Goal: Information Seeking & Learning: Learn about a topic

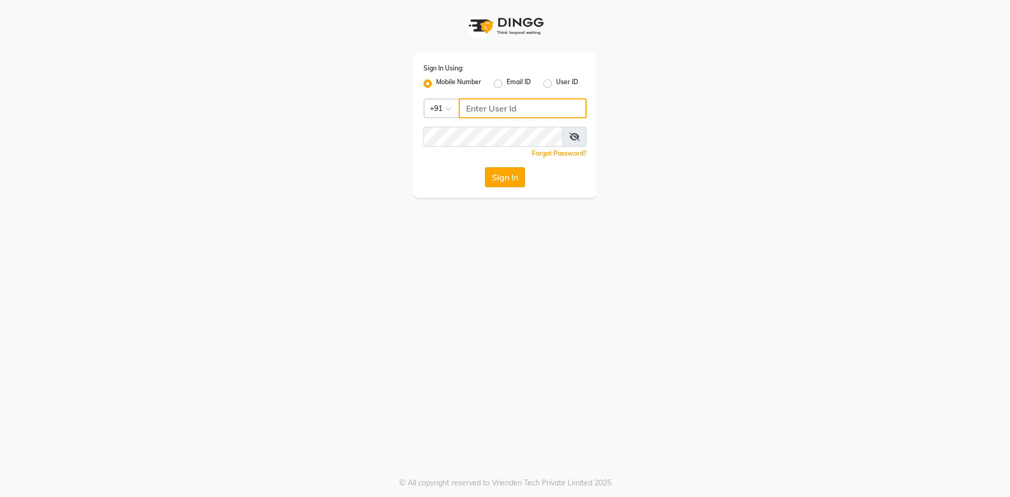
type input "9346469616"
click at [502, 180] on button "Sign In" at bounding box center [505, 177] width 40 height 20
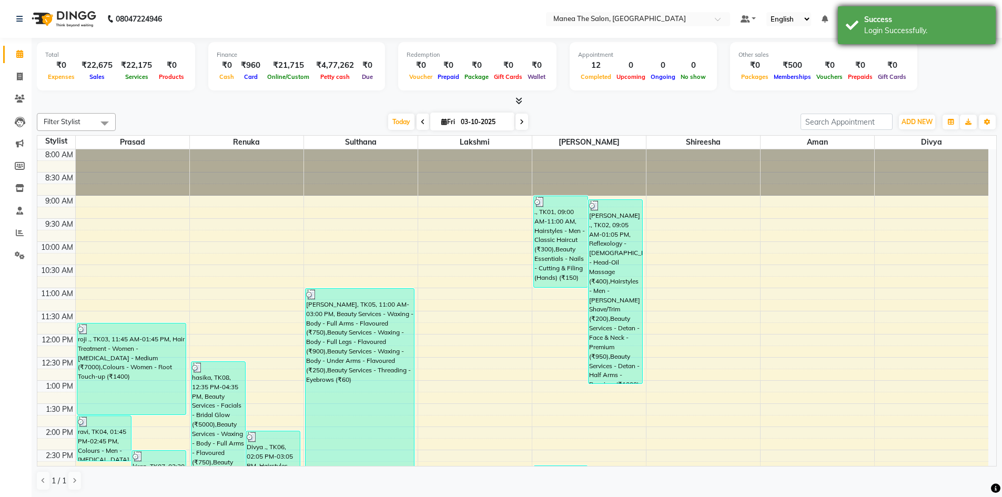
click at [931, 21] on div "Success" at bounding box center [926, 19] width 124 height 11
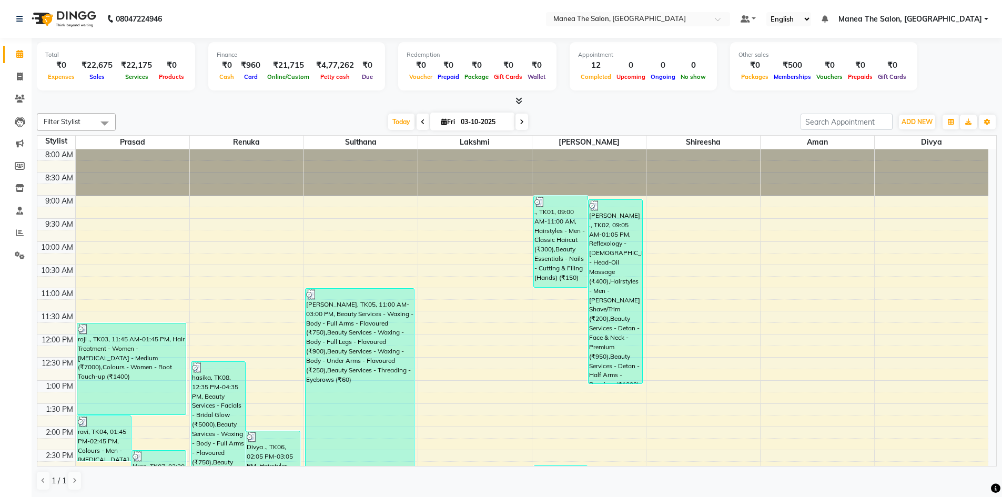
click at [931, 21] on span "Manea The Salon, [GEOGRAPHIC_DATA]" at bounding box center [910, 19] width 144 height 11
click at [930, 74] on link "Sign out" at bounding box center [934, 72] width 96 height 16
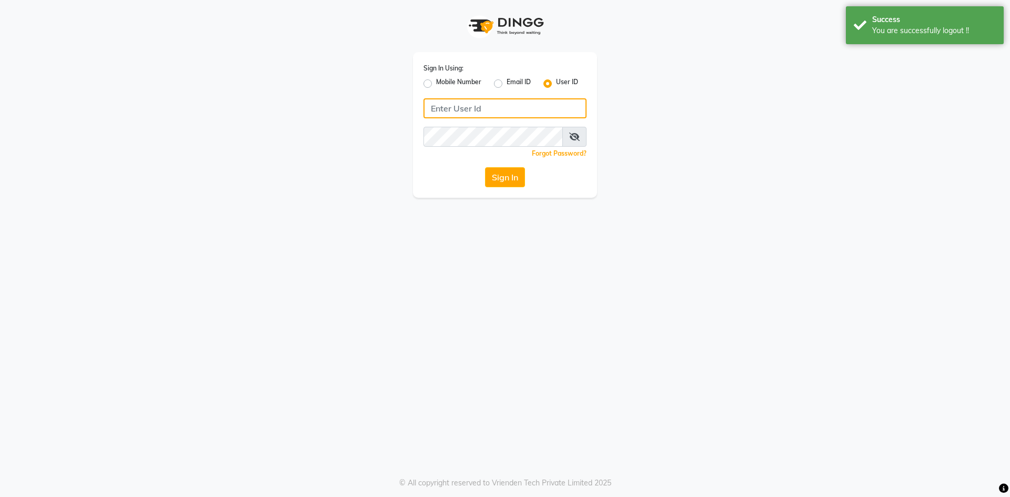
type input "9346469616"
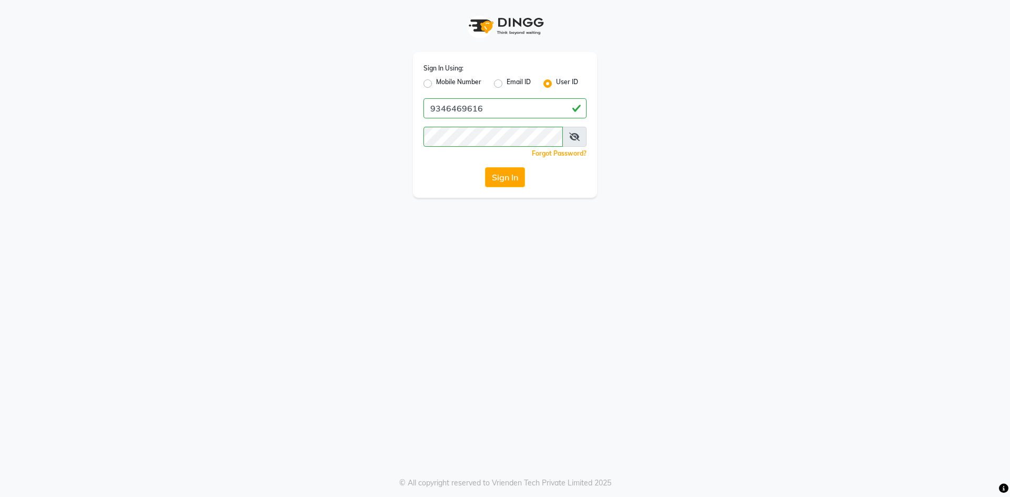
click at [436, 85] on label "Mobile Number" at bounding box center [458, 83] width 45 height 13
click at [436, 84] on input "Mobile Number" at bounding box center [439, 80] width 7 height 7
radio input "true"
radio input "false"
click at [514, 113] on input "Username" at bounding box center [523, 108] width 128 height 20
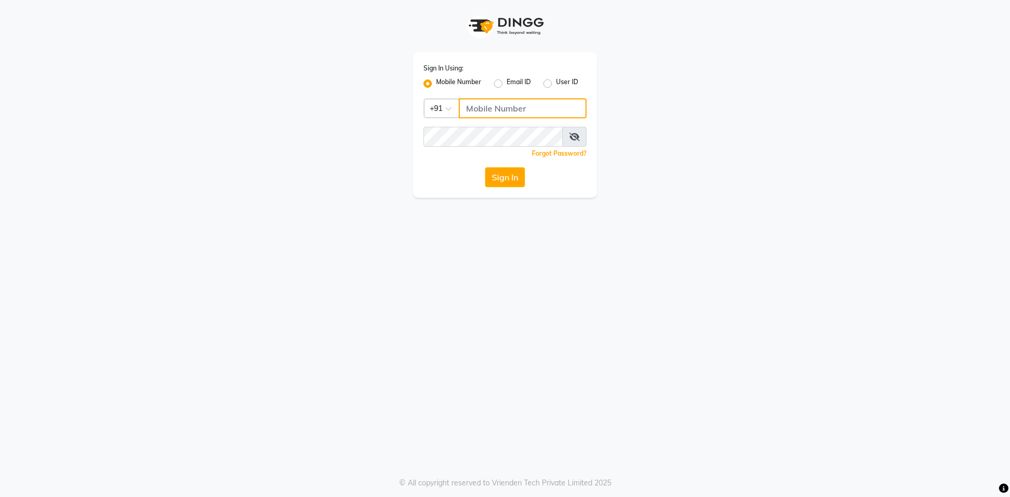
type input "9346469616"
click at [510, 177] on button "Sign In" at bounding box center [505, 177] width 40 height 20
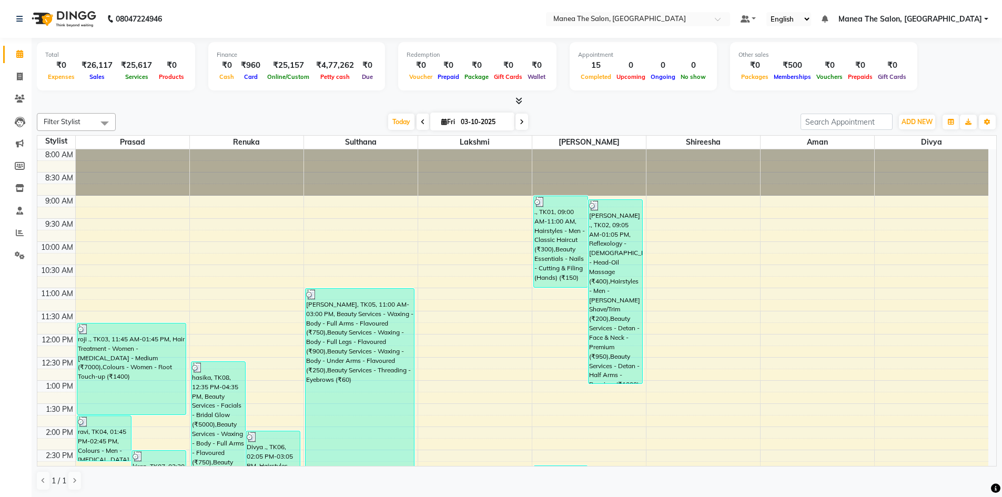
click at [965, 16] on span "Manea The Salon, [GEOGRAPHIC_DATA]" at bounding box center [910, 19] width 144 height 11
click at [937, 73] on link "Sign out" at bounding box center [934, 72] width 96 height 16
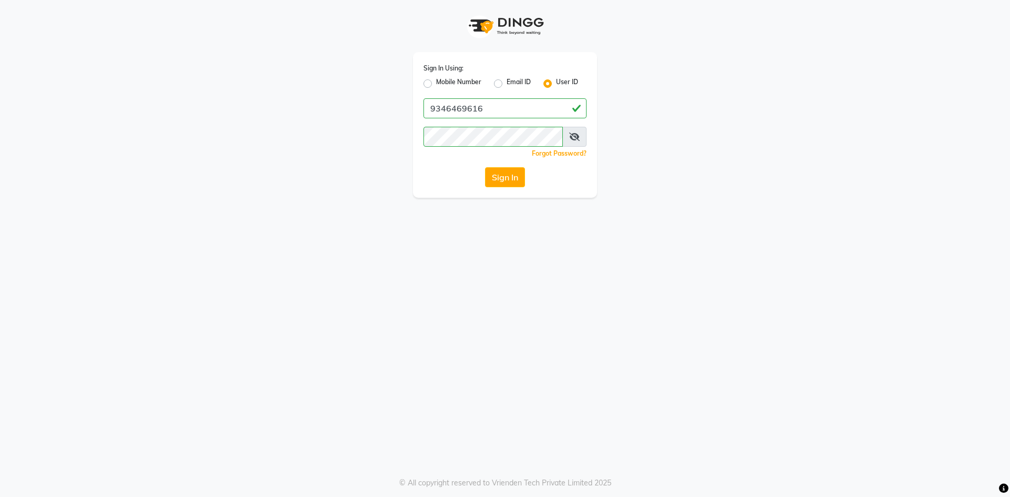
click at [436, 84] on label "Mobile Number" at bounding box center [458, 83] width 45 height 13
click at [436, 84] on input "Mobile Number" at bounding box center [439, 80] width 7 height 7
radio input "true"
radio input "false"
click at [495, 109] on input "Username" at bounding box center [523, 108] width 128 height 20
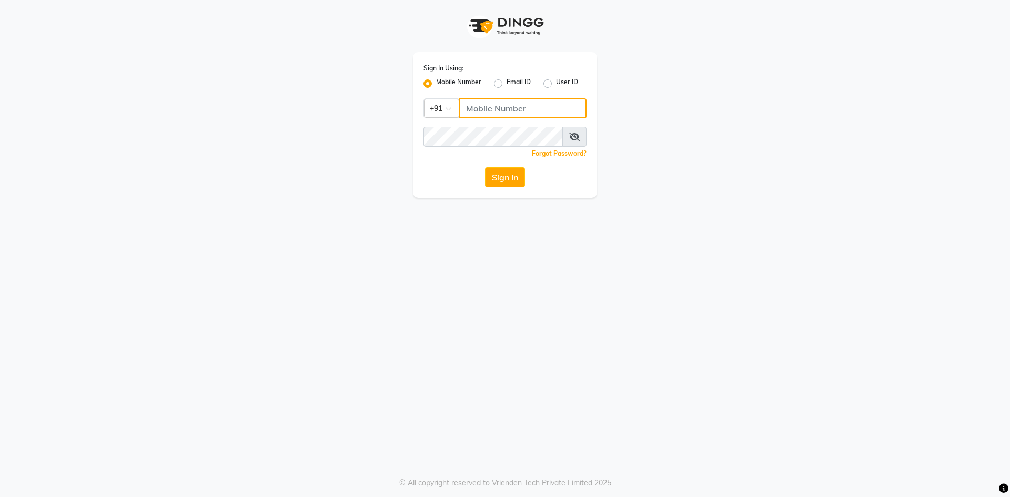
type input "9346469616"
click at [511, 179] on button "Sign In" at bounding box center [505, 177] width 40 height 20
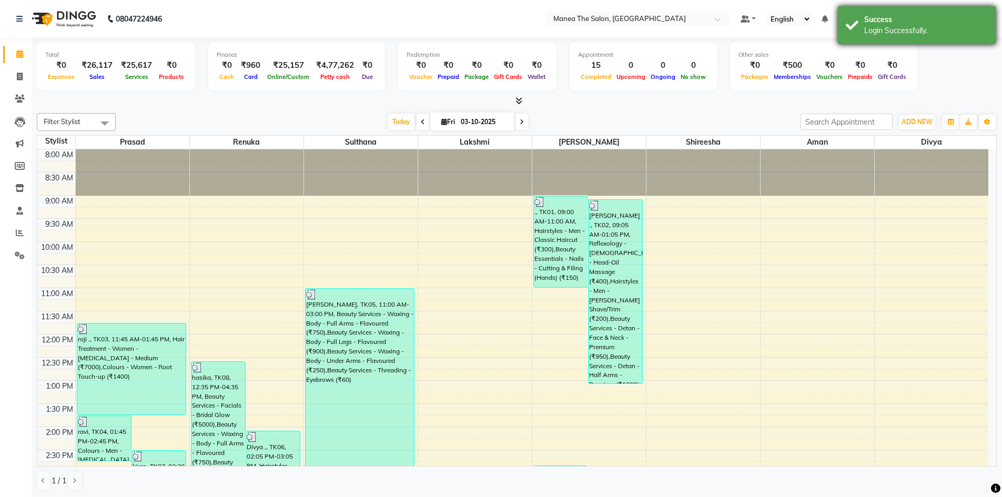
click at [975, 25] on div "Login Successfully." at bounding box center [926, 30] width 124 height 11
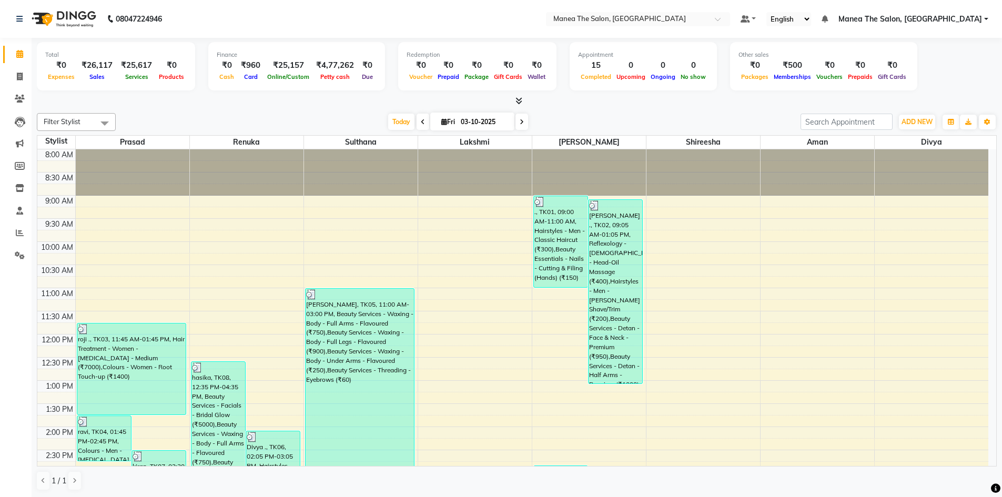
click at [975, 21] on span "Manea The Salon, [GEOGRAPHIC_DATA]" at bounding box center [910, 19] width 144 height 11
click at [946, 71] on link "Sign out" at bounding box center [934, 72] width 96 height 16
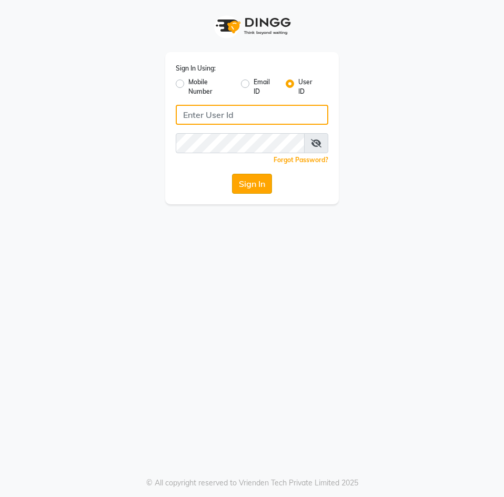
type input "9346469616"
click at [246, 183] on button "Sign In" at bounding box center [252, 184] width 40 height 20
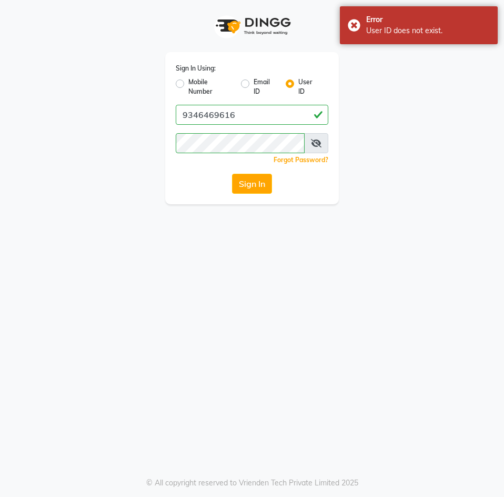
click at [188, 85] on label "Mobile Number" at bounding box center [210, 86] width 44 height 19
click at [188, 84] on input "Mobile Number" at bounding box center [191, 80] width 7 height 7
radio input "true"
radio input "false"
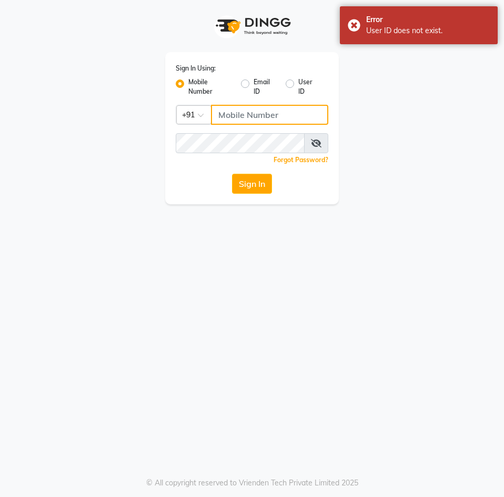
click at [236, 113] on input "Username" at bounding box center [269, 115] width 117 height 20
type input "9346469616"
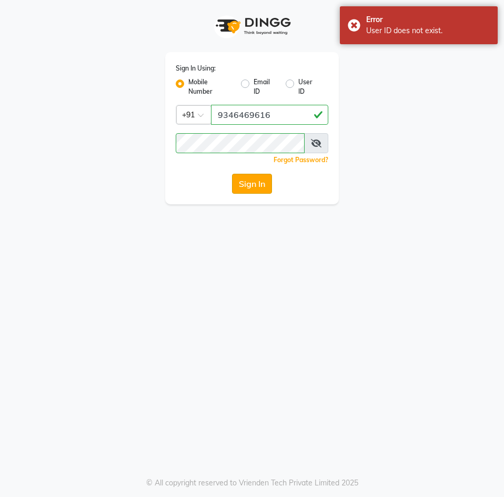
click at [259, 186] on button "Sign In" at bounding box center [252, 184] width 40 height 20
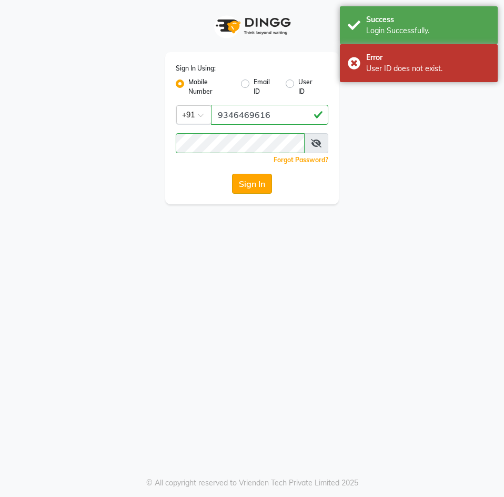
click at [261, 181] on button "Sign In" at bounding box center [252, 184] width 40 height 20
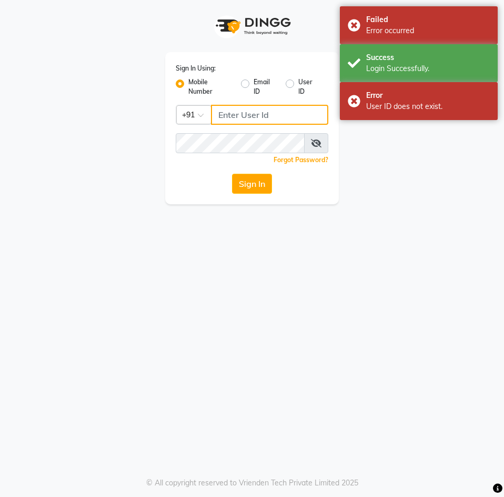
type input "9346469616"
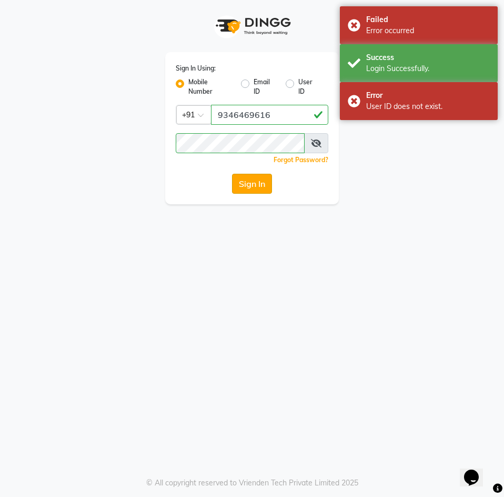
click at [261, 181] on button "Sign In" at bounding box center [252, 184] width 40 height 20
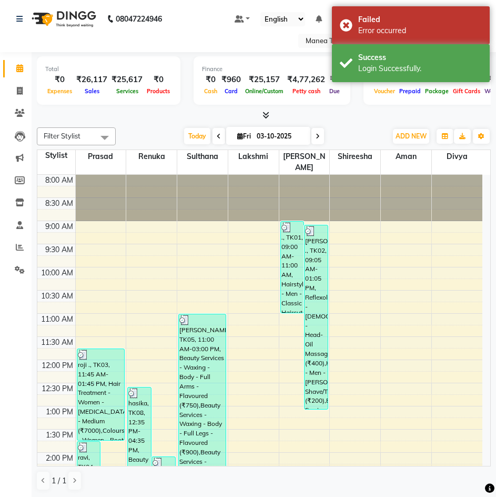
click at [339, 115] on div at bounding box center [264, 115] width 454 height 11
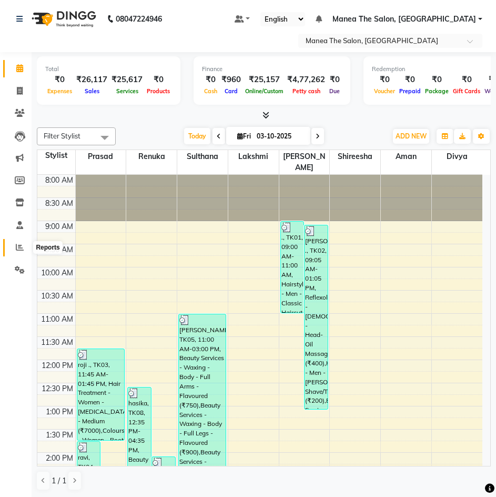
click at [17, 250] on icon at bounding box center [20, 247] width 8 height 8
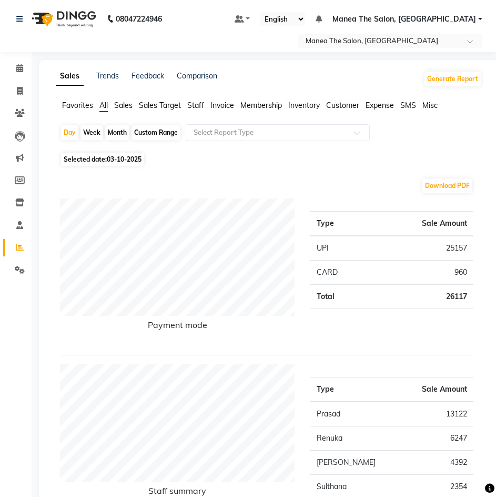
click at [166, 133] on div "Custom Range" at bounding box center [155, 132] width 49 height 15
select select "10"
select select "2025"
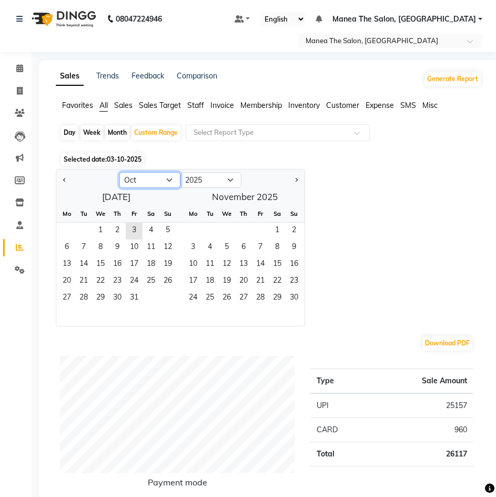
click at [173, 179] on select "Jan Feb Mar Apr May Jun Jul Aug Sep Oct Nov Dec" at bounding box center [149, 180] width 61 height 16
select select "9"
click at [119, 172] on select "Jan Feb Mar Apr May Jun Jul Aug Sep Oct Nov Dec" at bounding box center [149, 180] width 61 height 16
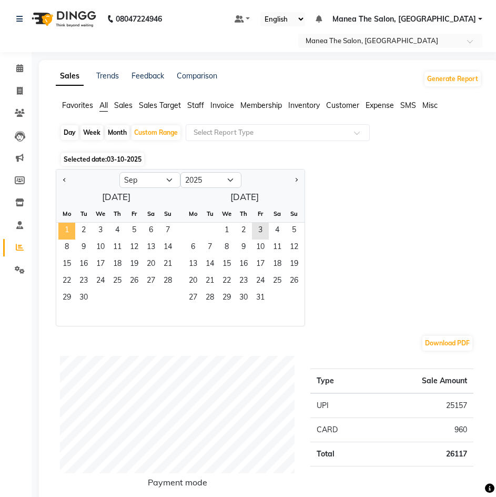
click at [67, 231] on span "1" at bounding box center [66, 230] width 17 height 17
click at [67, 134] on div "Day" at bounding box center [69, 132] width 17 height 15
select select "9"
select select "2025"
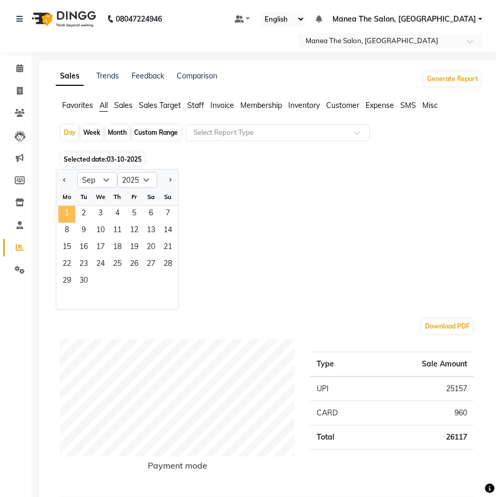
click at [64, 212] on span "1" at bounding box center [66, 214] width 17 height 17
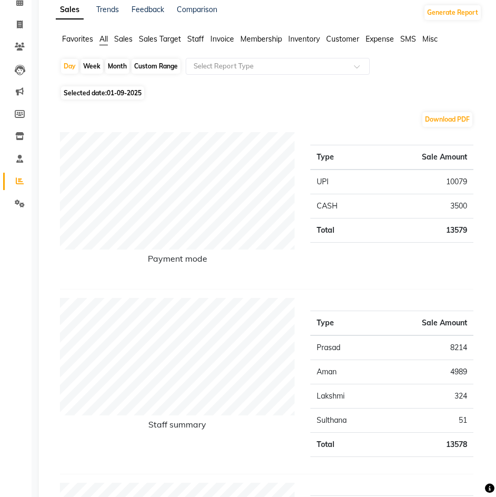
scroll to position [105, 0]
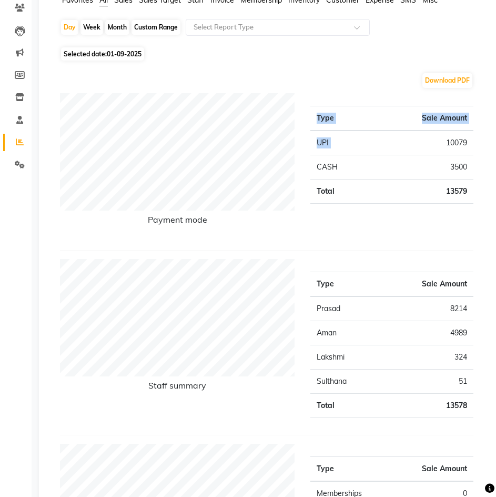
drag, startPoint x: 445, startPoint y: 143, endPoint x: 478, endPoint y: 139, distance: 32.9
click at [478, 139] on div "Type Sale Amount UPI 10079 CASH 3500 Total 13579" at bounding box center [391, 167] width 179 height 148
click at [442, 221] on div "Type Sale Amount UPI 10079 CASH 3500 Total 13579" at bounding box center [391, 167] width 179 height 148
drag, startPoint x: 394, startPoint y: 215, endPoint x: 399, endPoint y: 201, distance: 14.5
click at [394, 215] on div "Type Sale Amount UPI 10079 CASH 3500 Total 13579" at bounding box center [391, 167] width 179 height 148
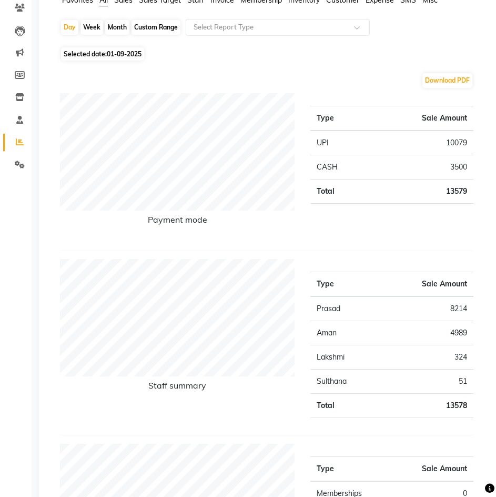
click at [371, 217] on div "Type Sale Amount UPI 10079 CASH 3500 Total 13579" at bounding box center [391, 167] width 179 height 148
drag, startPoint x: 442, startPoint y: 139, endPoint x: 468, endPoint y: 141, distance: 25.9
click at [468, 140] on td "10079" at bounding box center [421, 142] width 103 height 25
copy td "10079"
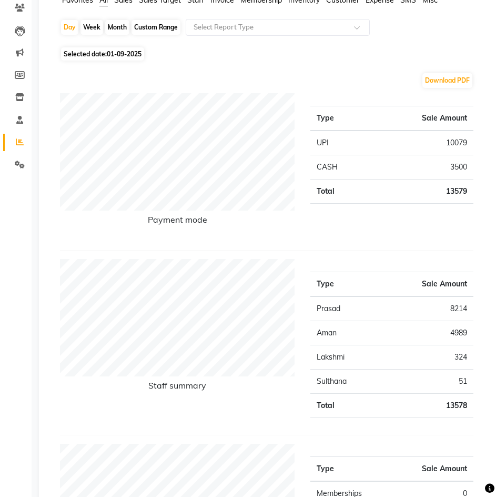
click at [461, 165] on td "3500" at bounding box center [421, 167] width 103 height 24
copy td "3500"
click at [130, 54] on span "01-09-2025" at bounding box center [124, 54] width 35 height 8
select select "9"
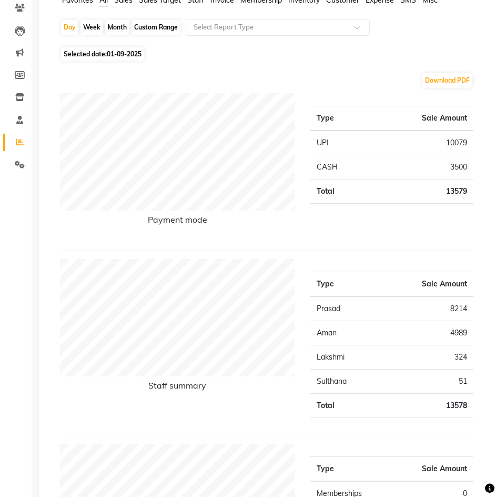
select select "2025"
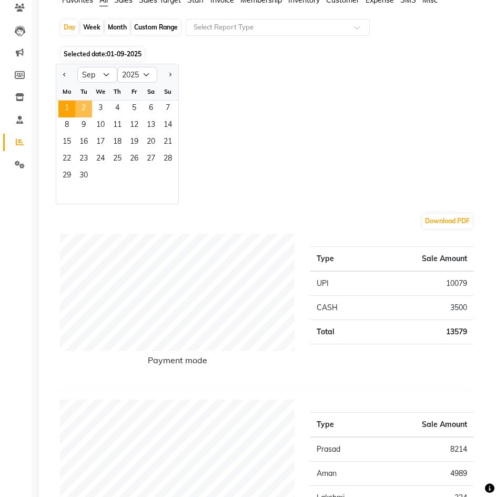
click at [80, 106] on span "2" at bounding box center [83, 108] width 17 height 17
click at [82, 106] on span "2" at bounding box center [83, 108] width 17 height 17
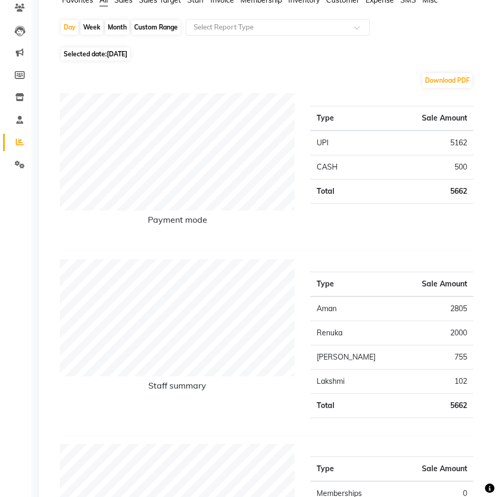
click at [460, 141] on td "5162" at bounding box center [421, 142] width 103 height 25
copy td "5162"
click at [458, 168] on td "500" at bounding box center [421, 167] width 103 height 24
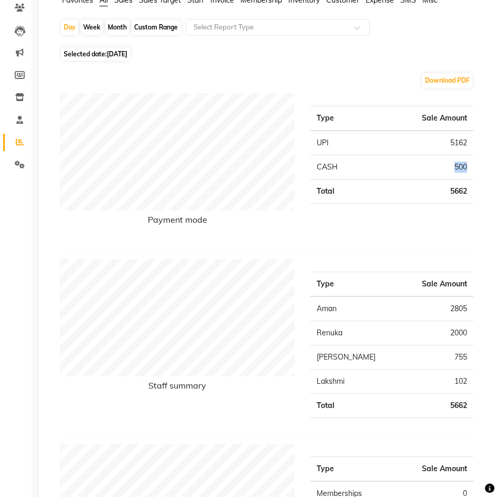
copy td "500"
click at [127, 55] on span "02-09-2025" at bounding box center [117, 54] width 21 height 8
select select "9"
select select "2025"
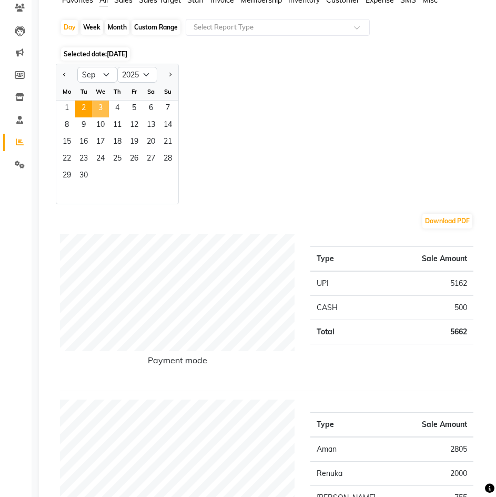
click at [96, 109] on span "3" at bounding box center [100, 108] width 17 height 17
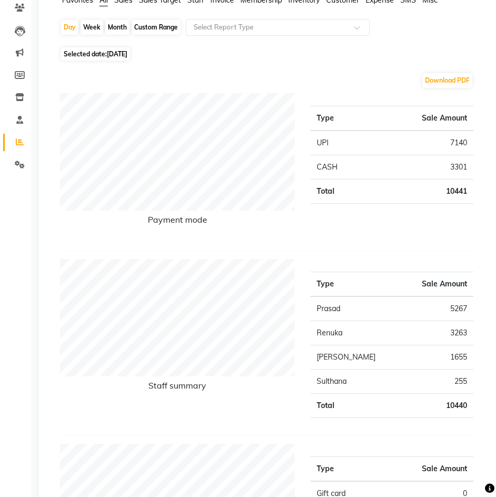
click at [461, 139] on td "7140" at bounding box center [421, 142] width 103 height 25
copy td "7140"
click at [460, 166] on td "3301" at bounding box center [421, 167] width 103 height 24
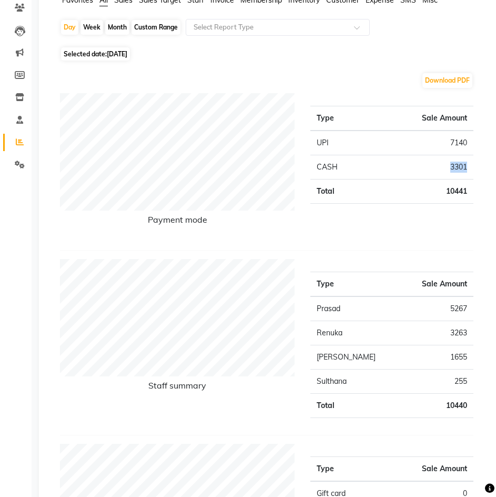
copy td "3301"
click at [108, 55] on span "03-09-2025" at bounding box center [117, 54] width 21 height 8
select select "9"
select select "2025"
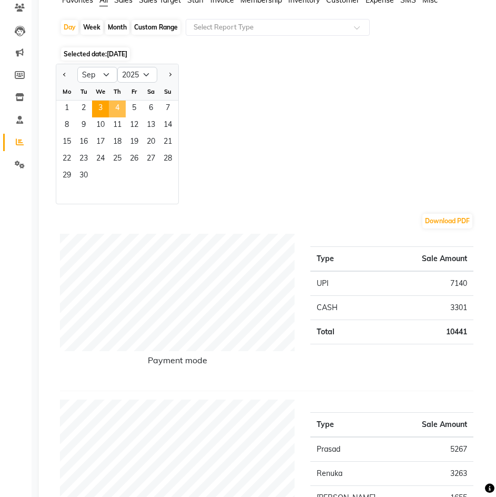
click at [113, 109] on span "4" at bounding box center [117, 108] width 17 height 17
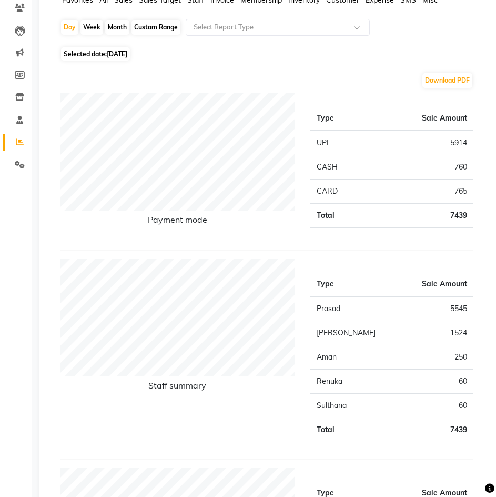
click at [462, 141] on td "5914" at bounding box center [421, 142] width 103 height 25
copy td "5914"
click at [456, 165] on td "760" at bounding box center [421, 167] width 103 height 24
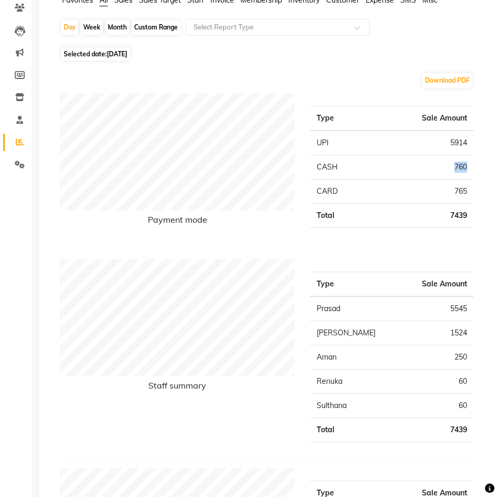
copy td "760"
click at [457, 186] on td "765" at bounding box center [421, 191] width 103 height 24
copy td "765"
click at [123, 51] on span "04-09-2025" at bounding box center [117, 54] width 21 height 8
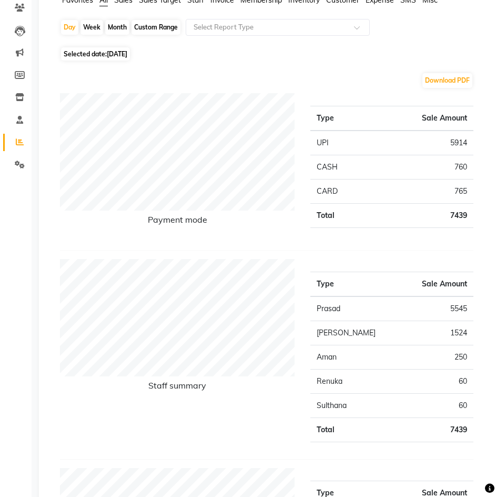
select select "9"
select select "2025"
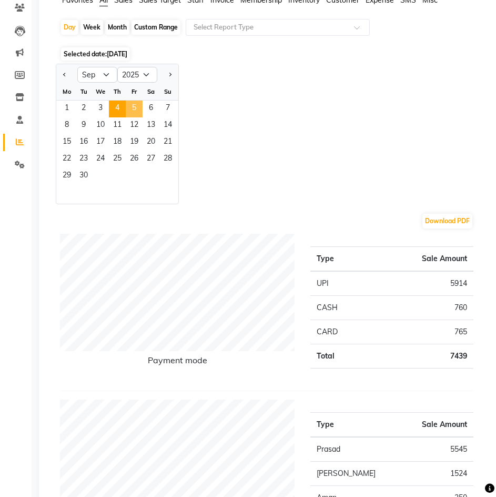
click at [134, 106] on span "5" at bounding box center [134, 108] width 17 height 17
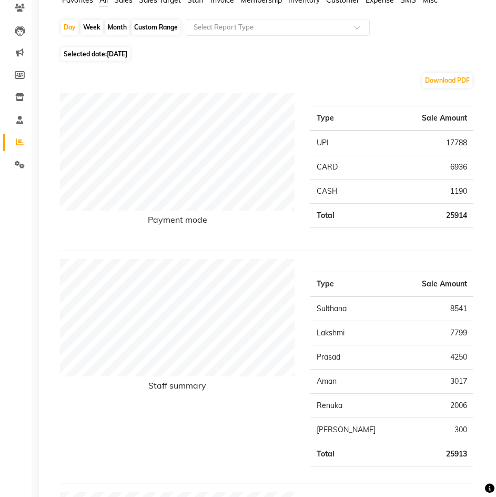
click at [462, 140] on td "17788" at bounding box center [421, 142] width 103 height 25
copy td "17788"
click at [460, 168] on td "6936" at bounding box center [421, 167] width 103 height 24
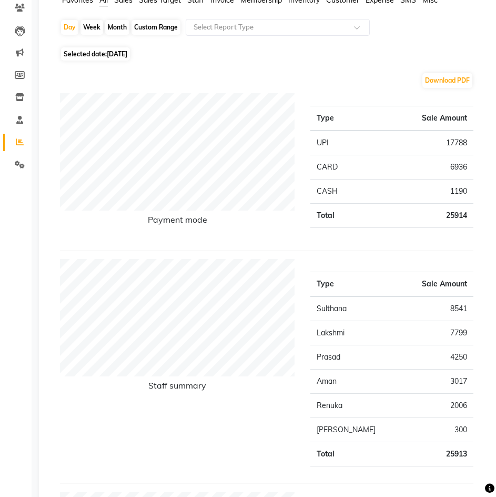
click at [460, 190] on td "1190" at bounding box center [421, 191] width 103 height 24
click at [117, 60] on span "Selected date: 05-09-2025" at bounding box center [95, 53] width 69 height 13
select select "9"
select select "2025"
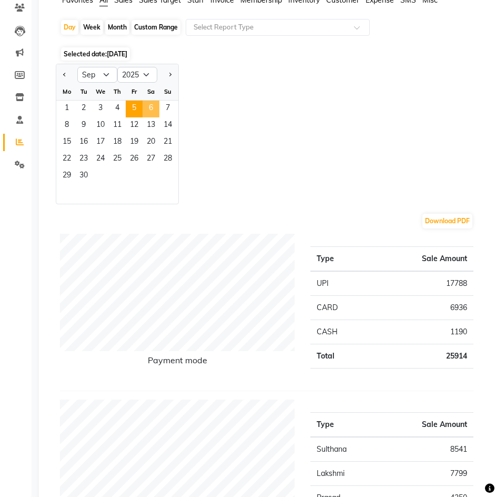
click at [151, 106] on span "6" at bounding box center [151, 108] width 17 height 17
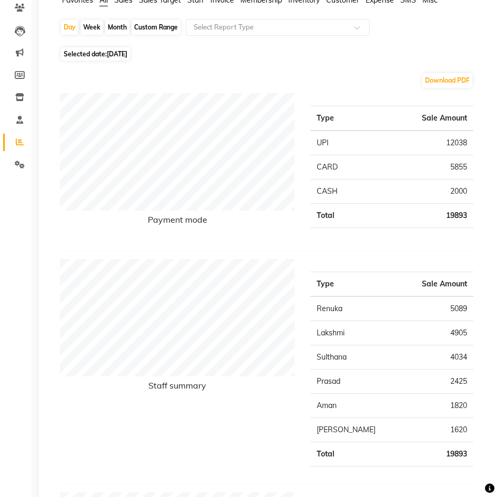
click at [458, 141] on td "12038" at bounding box center [421, 142] width 103 height 25
click at [456, 167] on td "5855" at bounding box center [421, 167] width 103 height 24
click at [458, 184] on td "2000" at bounding box center [421, 191] width 103 height 24
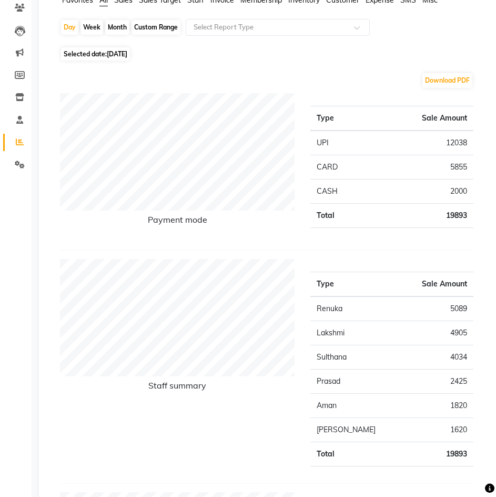
click at [458, 188] on td "2000" at bounding box center [421, 191] width 103 height 24
click at [115, 56] on span "06-09-2025" at bounding box center [117, 54] width 21 height 8
select select "9"
select select "2025"
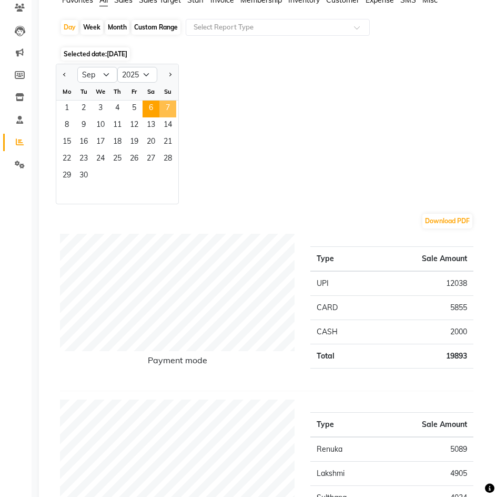
click at [168, 112] on span "7" at bounding box center [167, 108] width 17 height 17
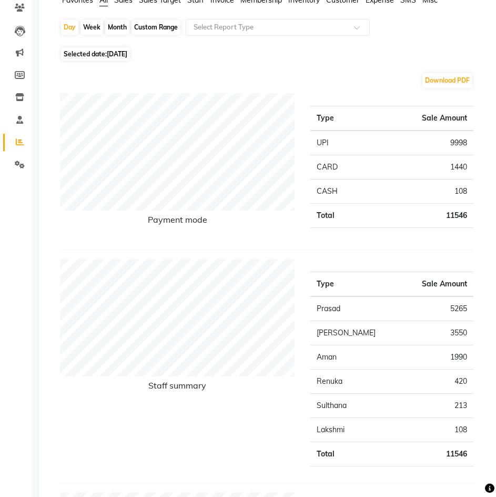
click at [457, 141] on td "9998" at bounding box center [421, 142] width 103 height 25
click at [457, 166] on td "1440" at bounding box center [421, 167] width 103 height 24
click at [461, 194] on td "108" at bounding box center [421, 191] width 103 height 24
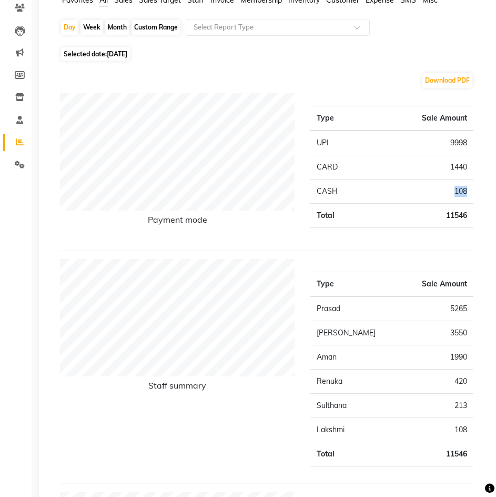
click at [461, 194] on td "108" at bounding box center [421, 191] width 103 height 24
click at [127, 55] on span "07-09-2025" at bounding box center [117, 54] width 21 height 8
select select "9"
select select "2025"
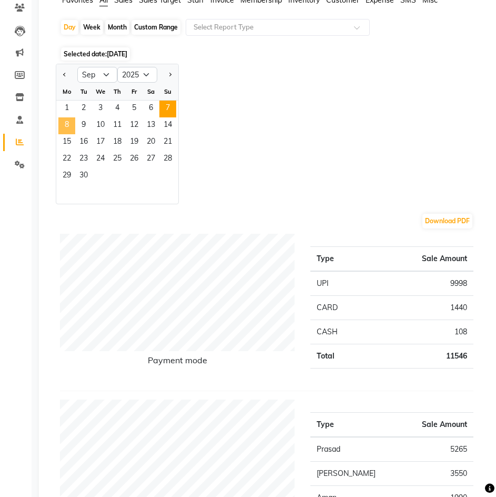
click at [67, 123] on span "8" at bounding box center [66, 125] width 17 height 17
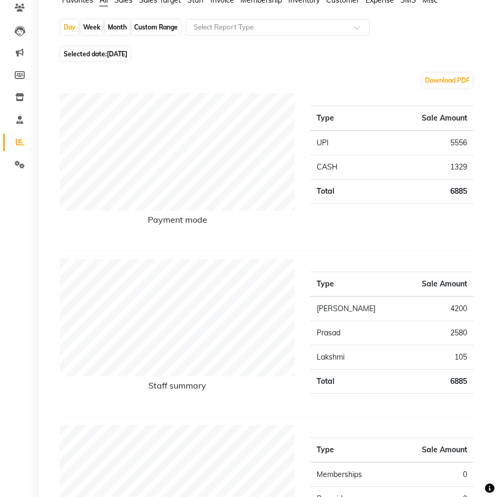
click at [458, 145] on td "5556" at bounding box center [421, 142] width 103 height 25
click at [461, 166] on td "1329" at bounding box center [421, 167] width 103 height 24
click at [353, 211] on div "Type Sale Amount UPI 5556 CASH 1329 Total 6885" at bounding box center [391, 167] width 179 height 148
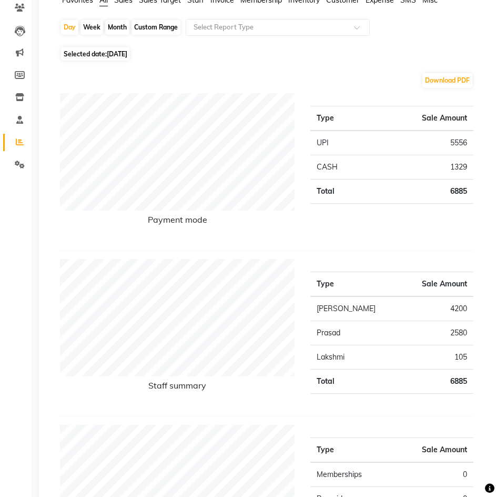
click at [127, 50] on span "08-09-2025" at bounding box center [117, 54] width 21 height 8
select select "9"
select select "2025"
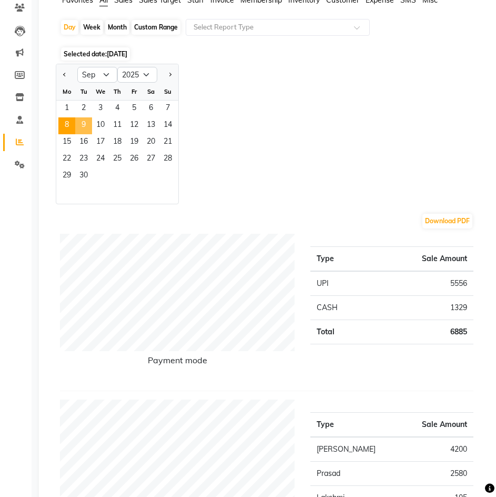
click at [84, 122] on span "9" at bounding box center [83, 125] width 17 height 17
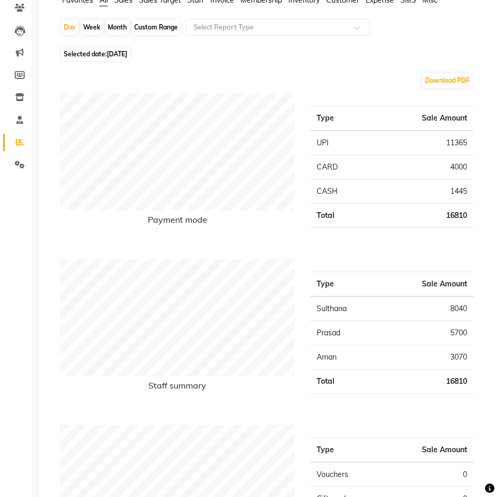
click at [464, 145] on td "11365" at bounding box center [421, 142] width 103 height 25
click at [458, 165] on td "4000" at bounding box center [421, 167] width 103 height 24
click at [460, 191] on td "1445" at bounding box center [421, 191] width 103 height 24
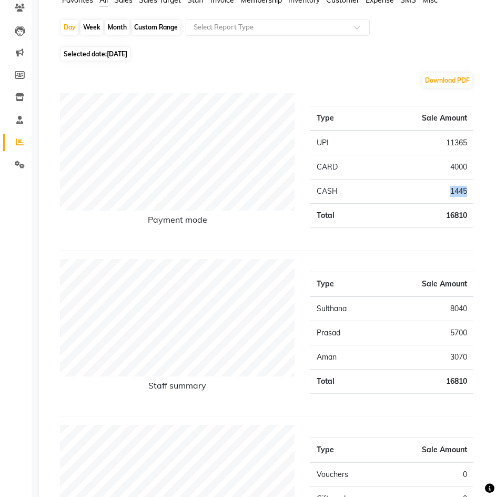
click at [460, 191] on td "1445" at bounding box center [421, 191] width 103 height 24
click at [127, 55] on span "09-09-2025" at bounding box center [117, 54] width 21 height 8
select select "9"
select select "2025"
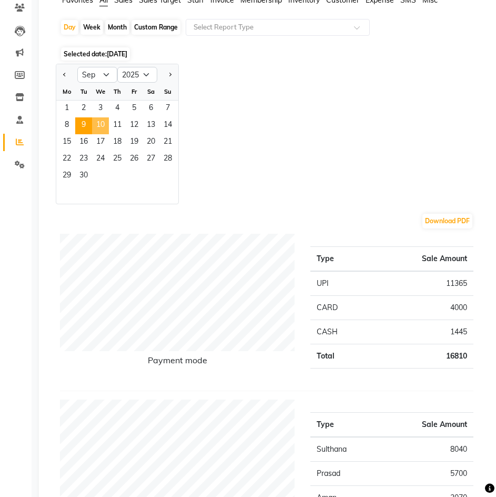
click at [103, 129] on span "10" at bounding box center [100, 125] width 17 height 17
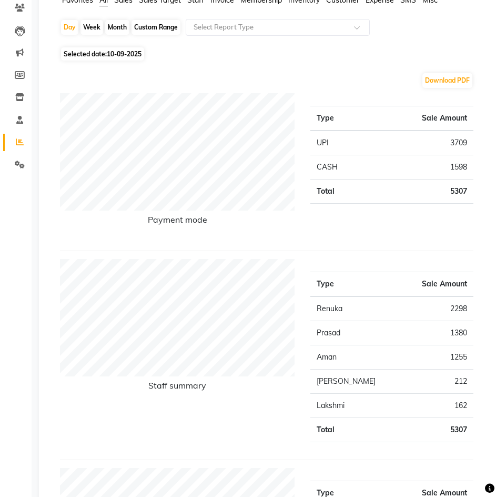
click at [452, 139] on td "3709" at bounding box center [421, 142] width 103 height 25
click at [459, 167] on td "1598" at bounding box center [421, 167] width 103 height 24
click at [104, 53] on span "Selected date: 10-09-2025" at bounding box center [102, 53] width 83 height 13
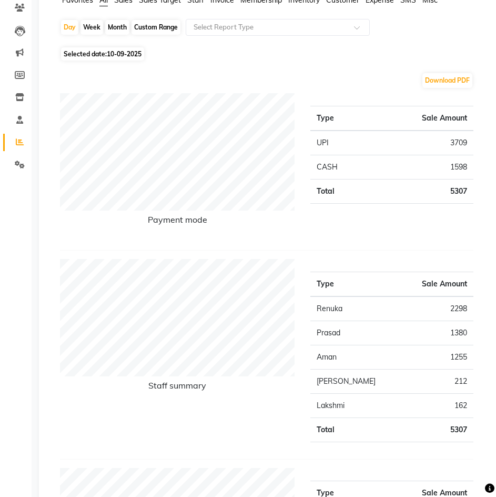
select select "9"
select select "2025"
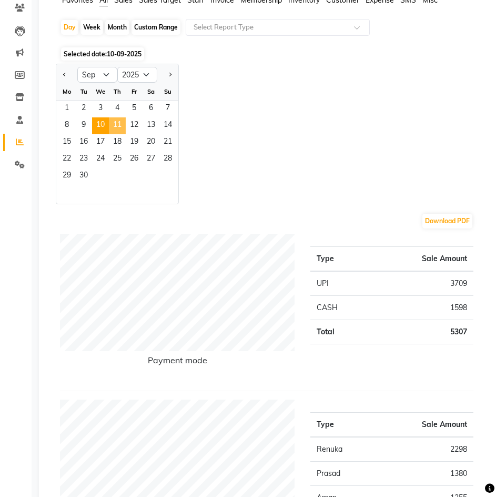
click at [116, 126] on span "11" at bounding box center [117, 125] width 17 height 17
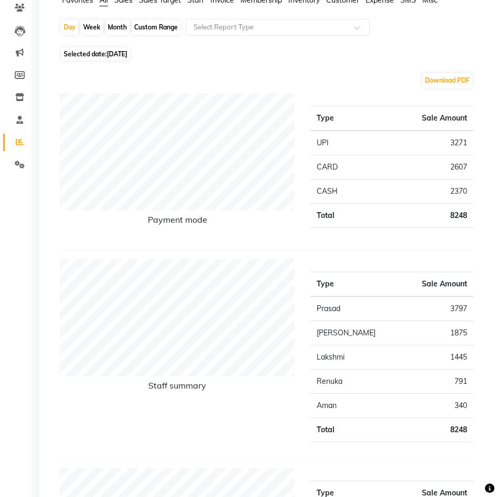
click at [455, 141] on td "3271" at bounding box center [421, 142] width 103 height 25
click at [459, 166] on td "2607" at bounding box center [421, 167] width 103 height 24
click at [455, 189] on td "2370" at bounding box center [421, 191] width 103 height 24
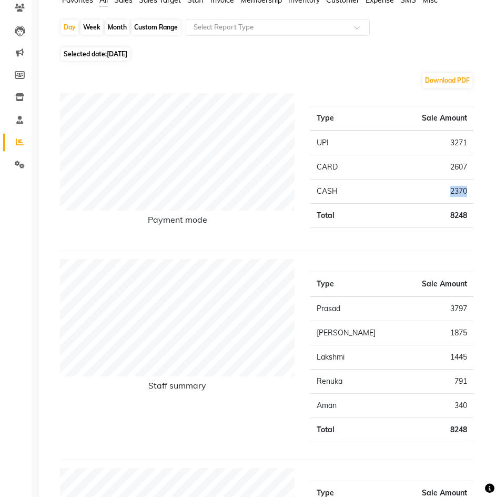
click at [455, 189] on td "2370" at bounding box center [421, 191] width 103 height 24
click at [127, 55] on span "11-09-2025" at bounding box center [117, 54] width 21 height 8
select select "9"
select select "2025"
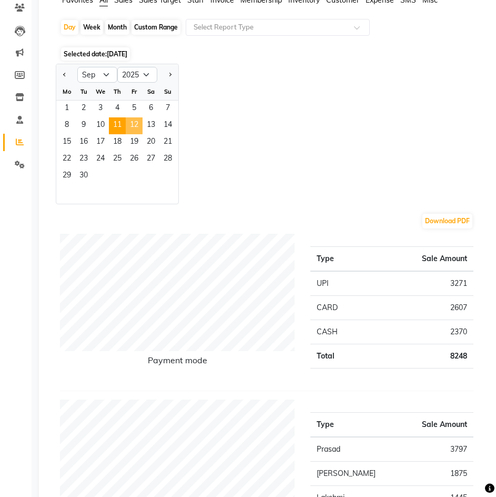
click at [133, 127] on span "12" at bounding box center [134, 125] width 17 height 17
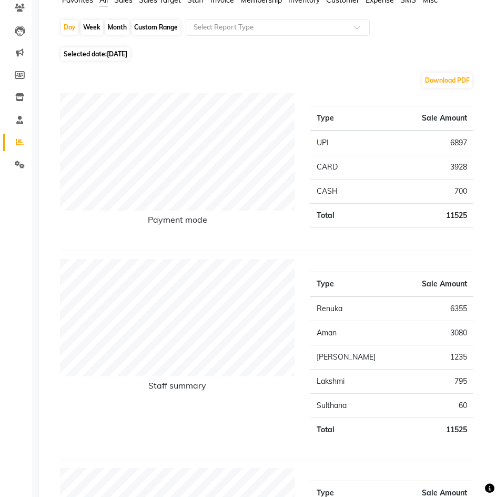
click at [462, 142] on td "6897" at bounding box center [421, 142] width 103 height 25
click at [452, 166] on td "3928" at bounding box center [421, 167] width 103 height 24
click at [461, 190] on td "700" at bounding box center [421, 191] width 103 height 24
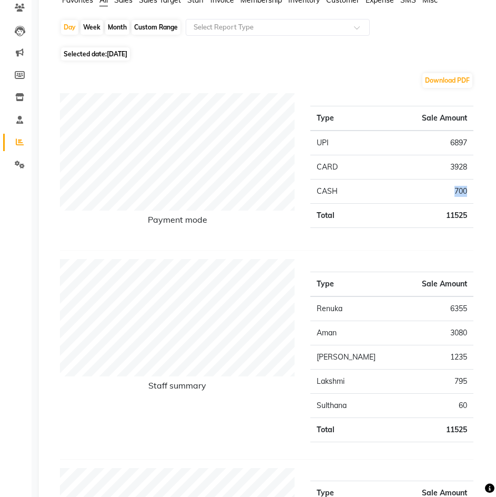
click at [461, 190] on td "700" at bounding box center [421, 191] width 103 height 24
click at [127, 57] on span "12-09-2025" at bounding box center [117, 54] width 21 height 8
select select "9"
select select "2025"
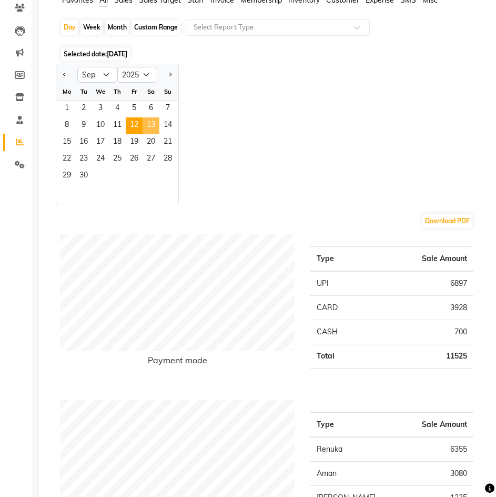
click at [145, 121] on span "13" at bounding box center [151, 125] width 17 height 17
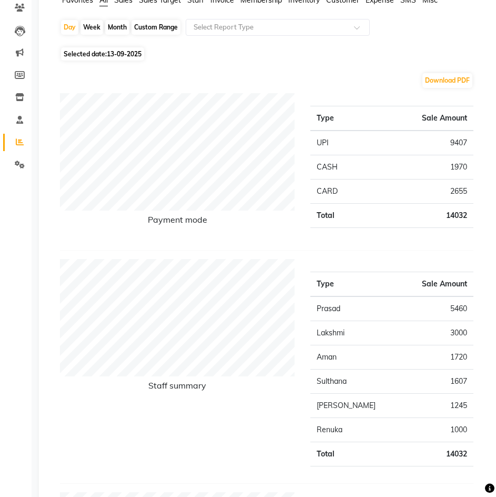
click at [455, 140] on td "9407" at bounding box center [421, 142] width 103 height 25
click at [461, 165] on td "1970" at bounding box center [421, 167] width 103 height 24
click at [462, 188] on td "2655" at bounding box center [421, 191] width 103 height 24
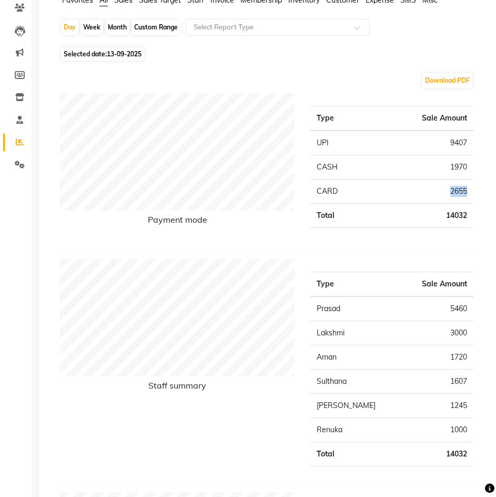
click at [462, 188] on td "2655" at bounding box center [421, 191] width 103 height 24
click at [123, 53] on span "13-09-2025" at bounding box center [124, 54] width 35 height 8
select select "9"
select select "2025"
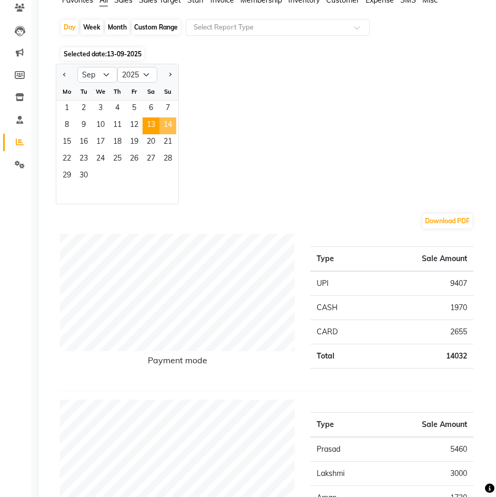
click at [170, 127] on span "14" at bounding box center [167, 125] width 17 height 17
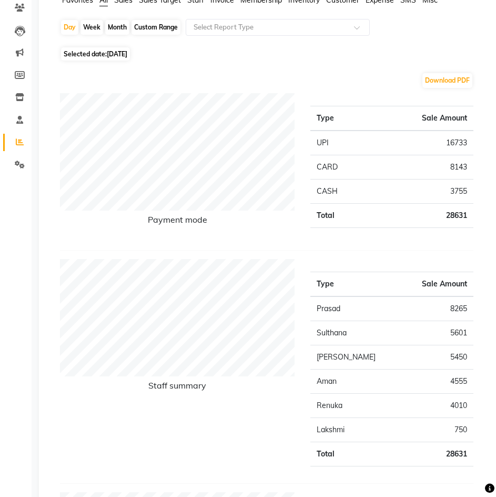
click at [459, 141] on td "16733" at bounding box center [421, 142] width 103 height 25
click at [454, 164] on td "8143" at bounding box center [421, 167] width 103 height 24
click at [450, 190] on td "3755" at bounding box center [421, 191] width 103 height 24
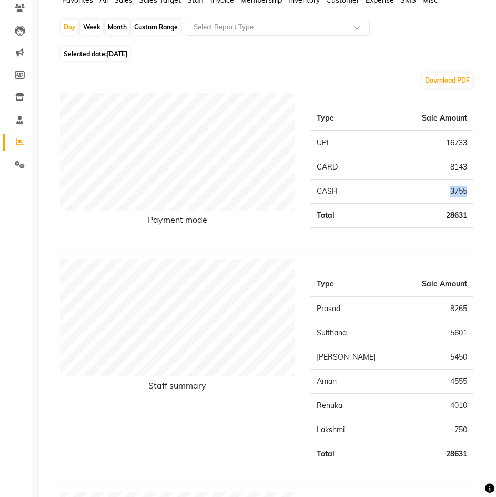
click at [450, 190] on td "3755" at bounding box center [421, 191] width 103 height 24
click at [130, 59] on span "Selected date: 14-09-2025" at bounding box center [95, 53] width 69 height 13
select select "9"
select select "2025"
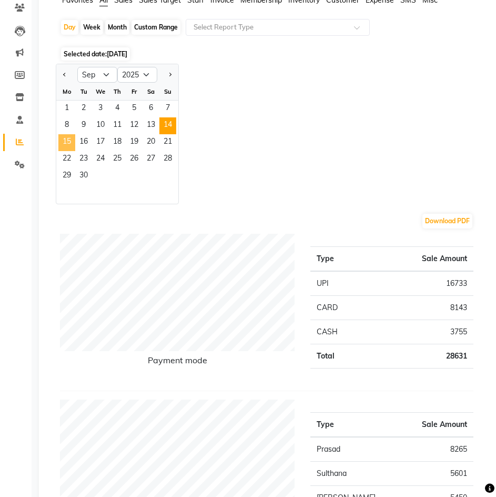
click at [66, 138] on span "15" at bounding box center [66, 142] width 17 height 17
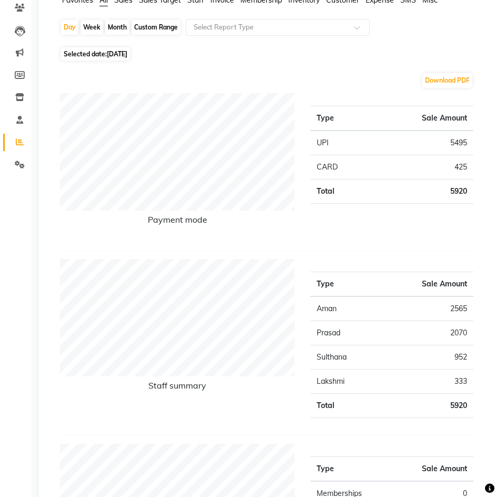
click at [455, 141] on td "5495" at bounding box center [421, 142] width 103 height 25
click at [463, 166] on td "425" at bounding box center [421, 167] width 103 height 24
click at [115, 57] on span "15-09-2025" at bounding box center [117, 54] width 21 height 8
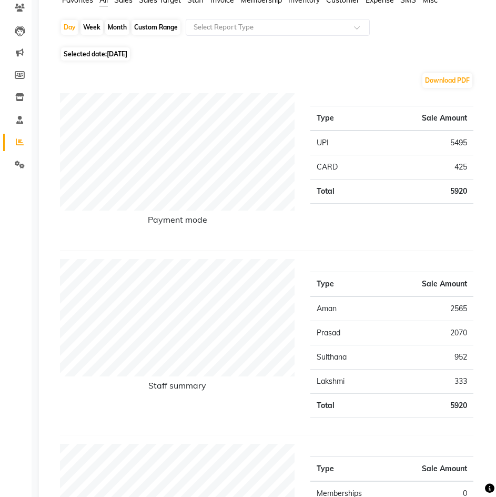
select select "9"
select select "2025"
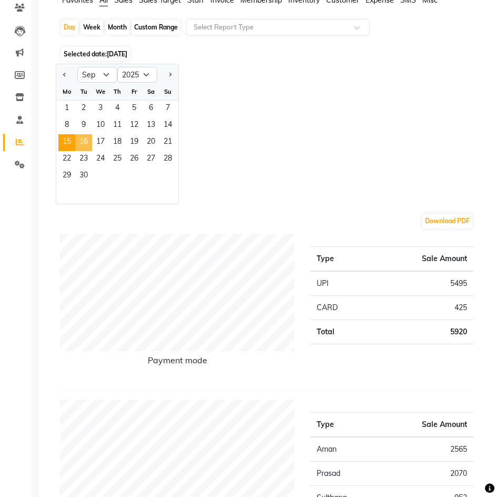
click at [86, 141] on span "16" at bounding box center [83, 142] width 17 height 17
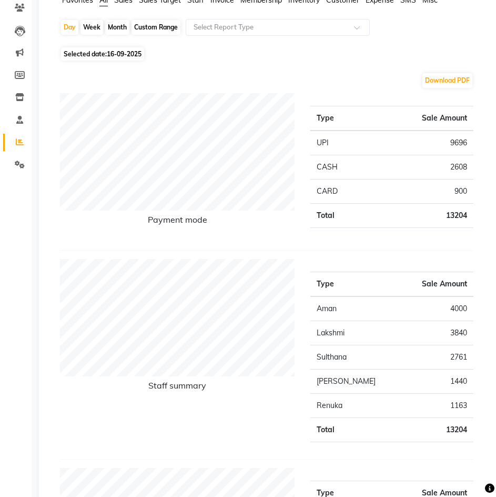
click at [459, 139] on td "9696" at bounding box center [421, 142] width 103 height 25
click at [459, 164] on td "2608" at bounding box center [421, 167] width 103 height 24
click at [457, 185] on td "900" at bounding box center [421, 191] width 103 height 24
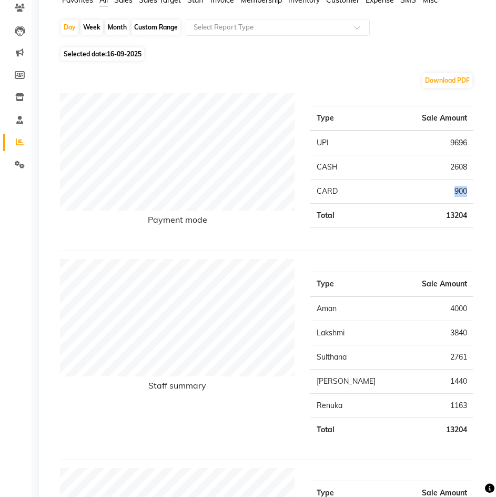
click at [457, 185] on td "900" at bounding box center [421, 191] width 103 height 24
click at [119, 56] on span "16-09-2025" at bounding box center [124, 54] width 35 height 8
select select "9"
select select "2025"
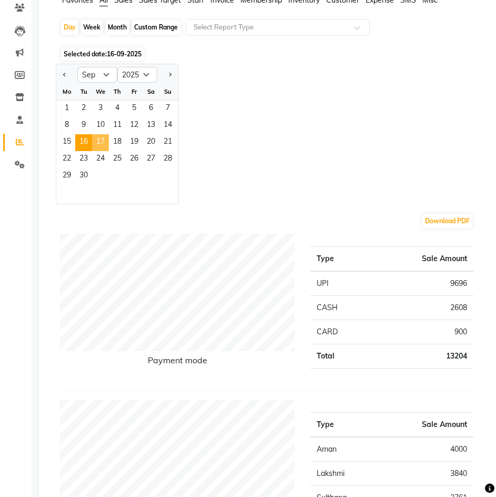
click at [99, 143] on span "17" at bounding box center [100, 142] width 17 height 17
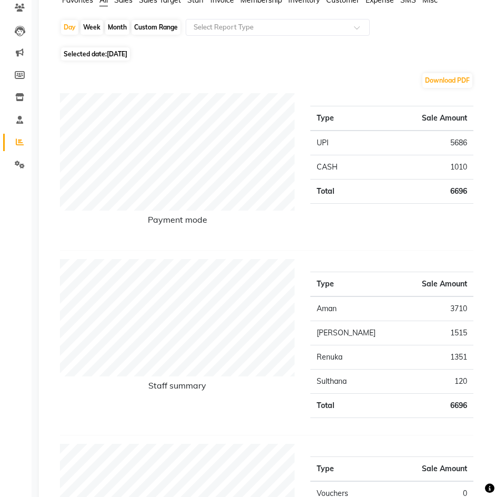
click at [457, 142] on td "5686" at bounding box center [421, 142] width 103 height 25
click at [459, 167] on td "1010" at bounding box center [421, 167] width 103 height 24
click at [125, 53] on span "17-09-2025" at bounding box center [117, 54] width 21 height 8
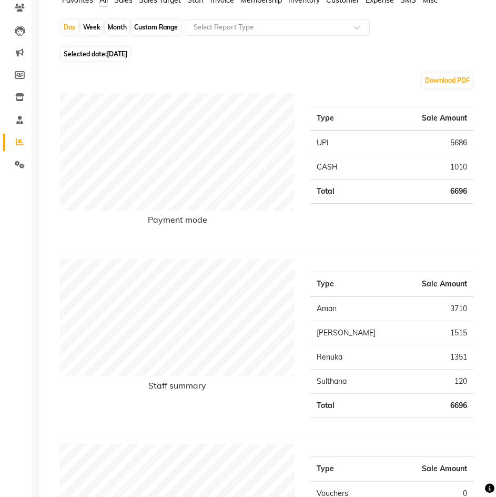
select select "9"
select select "2025"
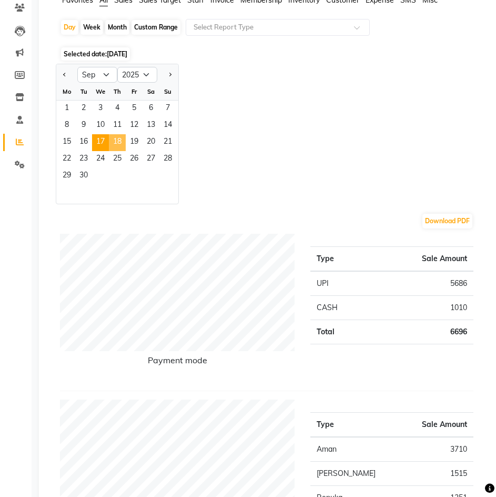
click at [113, 142] on span "18" at bounding box center [117, 142] width 17 height 17
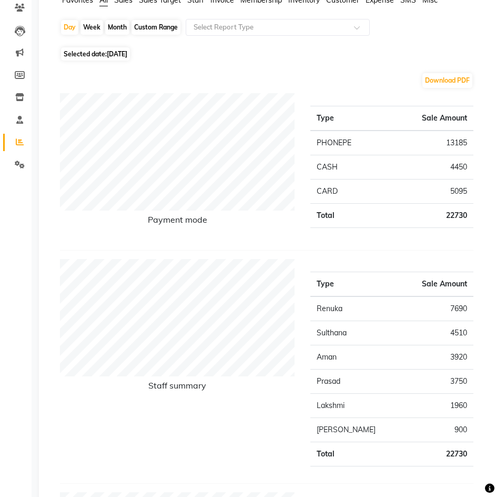
click at [454, 139] on td "13185" at bounding box center [429, 142] width 90 height 25
click at [461, 165] on td "4450" at bounding box center [429, 167] width 90 height 24
click at [461, 192] on td "5095" at bounding box center [429, 191] width 90 height 24
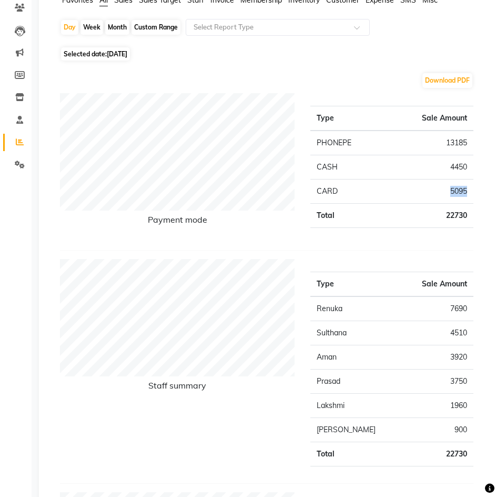
click at [461, 192] on td "5095" at bounding box center [429, 191] width 90 height 24
click at [113, 54] on span "18-09-2025" at bounding box center [117, 54] width 21 height 8
select select "9"
select select "2025"
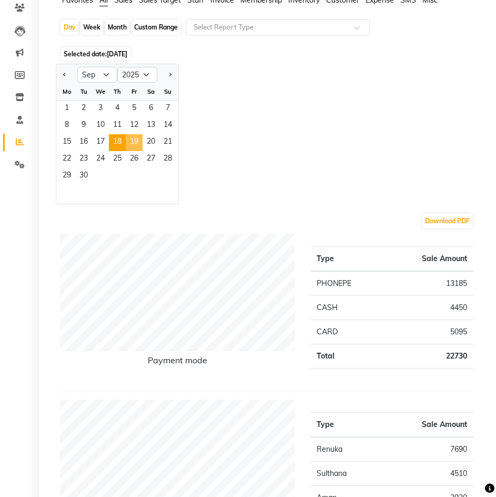
click at [140, 145] on span "19" at bounding box center [134, 142] width 17 height 17
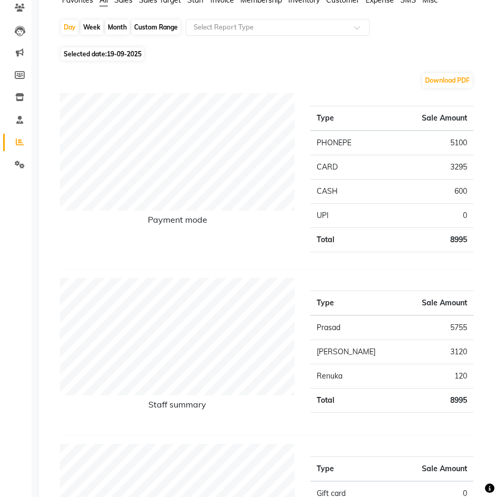
click at [457, 140] on td "5100" at bounding box center [429, 142] width 90 height 25
click at [461, 167] on td "3295" at bounding box center [429, 167] width 90 height 24
click at [461, 189] on td "600" at bounding box center [429, 191] width 90 height 24
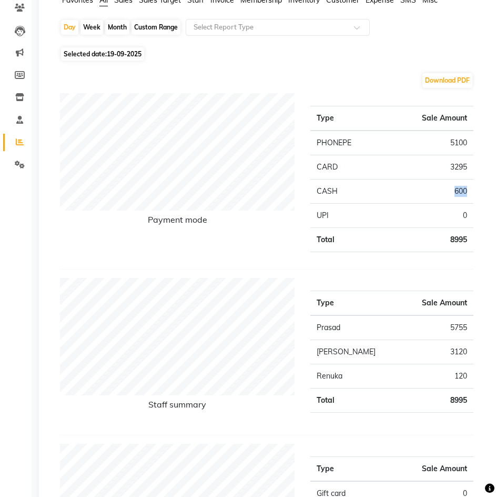
click at [461, 189] on td "600" at bounding box center [429, 191] width 90 height 24
click at [128, 56] on span "19-09-2025" at bounding box center [124, 54] width 35 height 8
select select "9"
select select "2025"
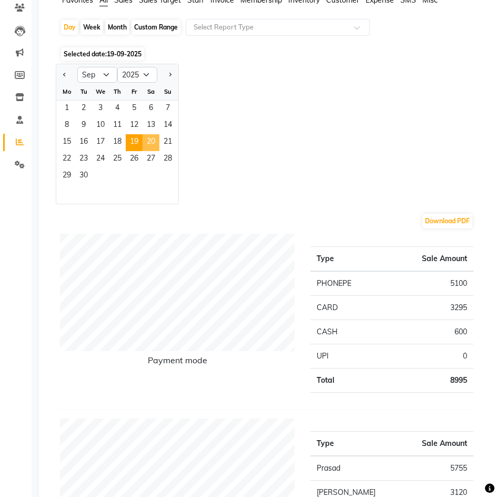
click at [150, 144] on span "20" at bounding box center [151, 142] width 17 height 17
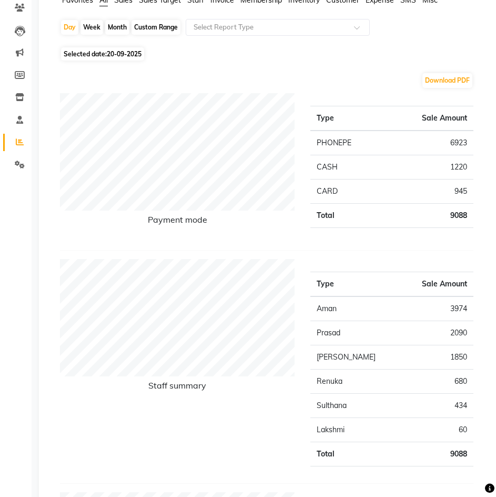
click at [463, 139] on td "6923" at bounding box center [429, 142] width 90 height 25
click at [455, 166] on td "1220" at bounding box center [429, 167] width 90 height 24
click at [460, 191] on td "945" at bounding box center [429, 191] width 90 height 24
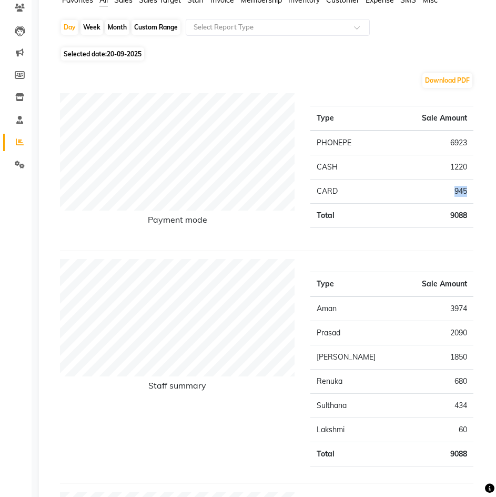
click at [460, 191] on td "945" at bounding box center [429, 191] width 90 height 24
click at [113, 54] on span "20-09-2025" at bounding box center [124, 54] width 35 height 8
select select "9"
select select "2025"
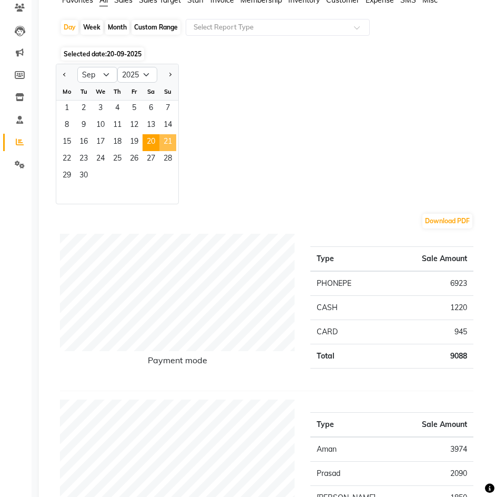
click at [170, 140] on span "21" at bounding box center [167, 142] width 17 height 17
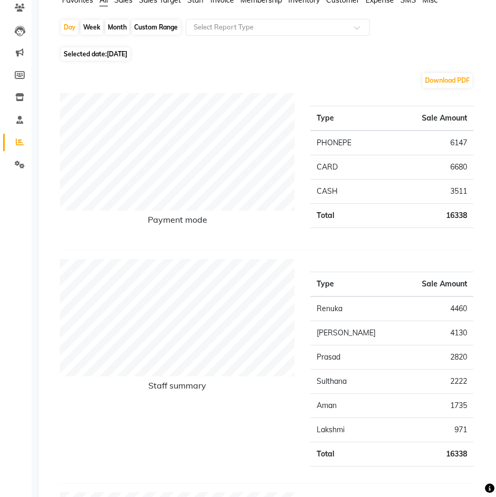
click at [454, 143] on td "6147" at bounding box center [429, 142] width 90 height 25
click at [465, 167] on td "6680" at bounding box center [429, 167] width 90 height 24
click at [460, 167] on td "6680" at bounding box center [429, 167] width 90 height 24
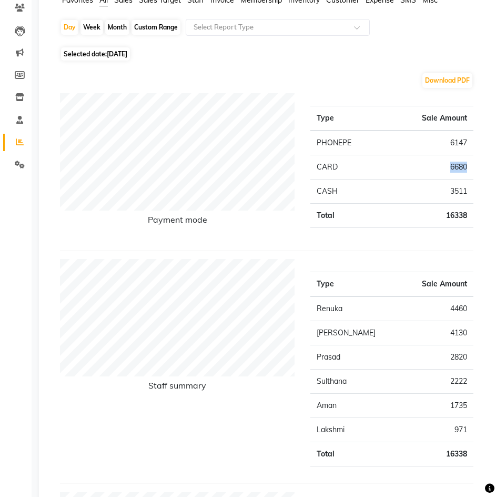
click at [460, 167] on td "6680" at bounding box center [429, 167] width 90 height 24
click at [462, 191] on td "3511" at bounding box center [429, 191] width 90 height 24
click at [124, 53] on span "21-09-2025" at bounding box center [117, 54] width 21 height 8
select select "9"
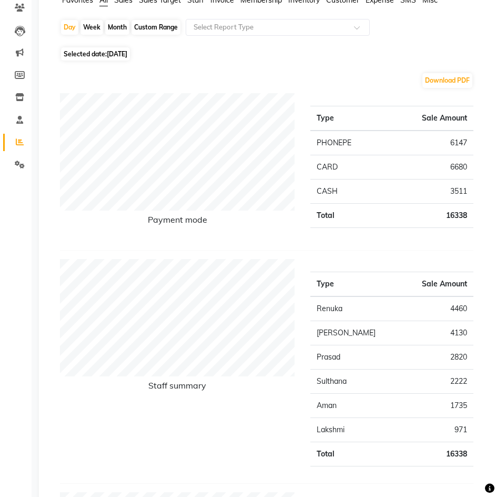
select select "2025"
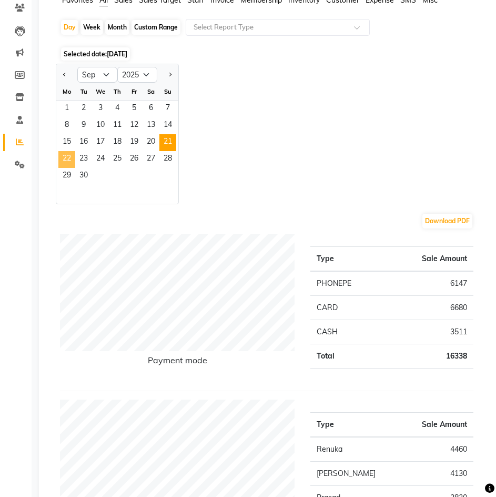
click at [68, 158] on span "22" at bounding box center [66, 159] width 17 height 17
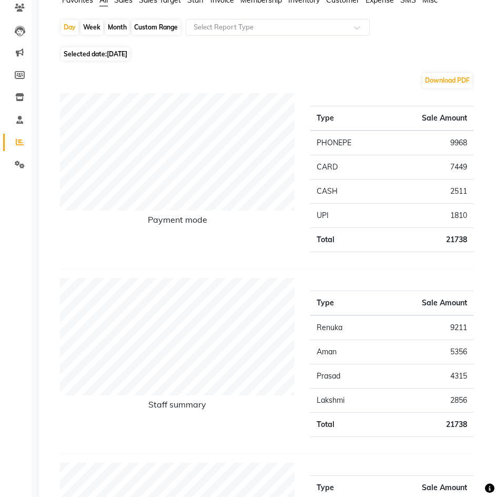
click at [461, 140] on td "9968" at bounding box center [429, 142] width 90 height 25
click at [453, 167] on td "7449" at bounding box center [429, 167] width 90 height 24
click at [457, 186] on td "2511" at bounding box center [429, 191] width 90 height 24
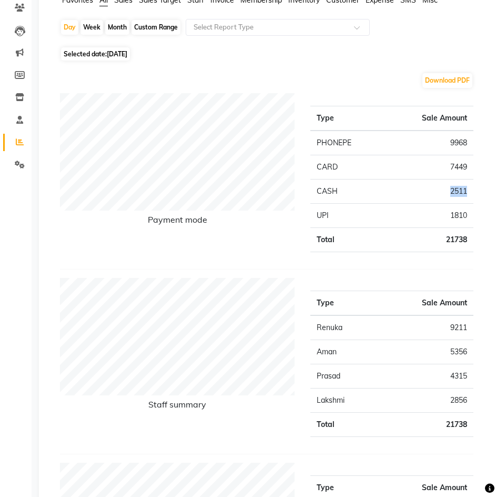
click at [457, 186] on td "2511" at bounding box center [429, 191] width 90 height 24
click at [457, 215] on td "1810" at bounding box center [429, 216] width 90 height 24
click at [127, 54] on span "22-09-2025" at bounding box center [117, 54] width 21 height 8
select select "9"
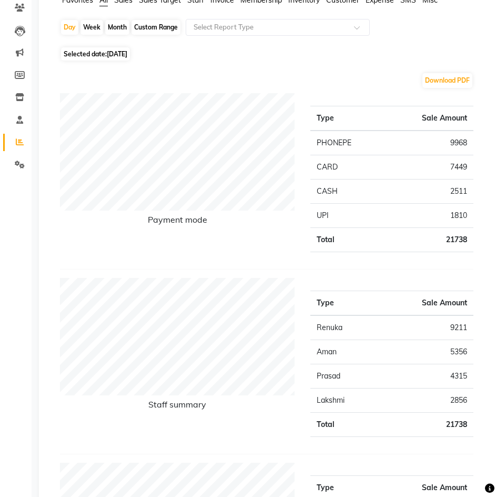
select select "2025"
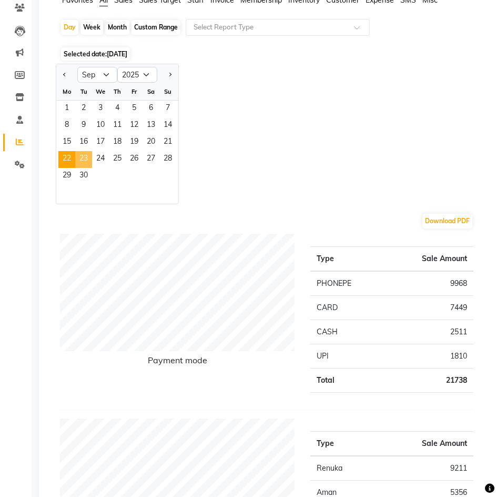
click at [84, 152] on span "23" at bounding box center [83, 159] width 17 height 17
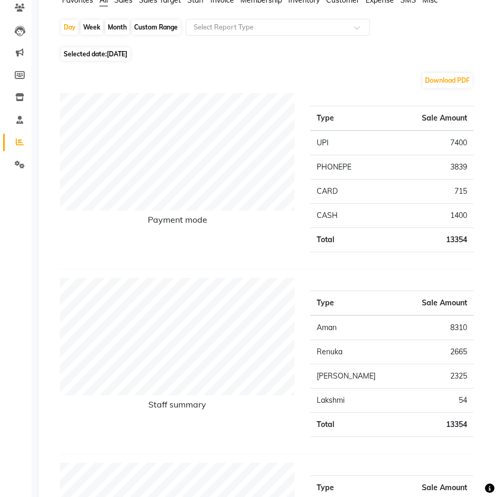
click at [453, 141] on td "7400" at bounding box center [429, 142] width 90 height 25
click at [460, 166] on td "3839" at bounding box center [429, 167] width 90 height 24
click at [460, 191] on td "715" at bounding box center [429, 191] width 90 height 24
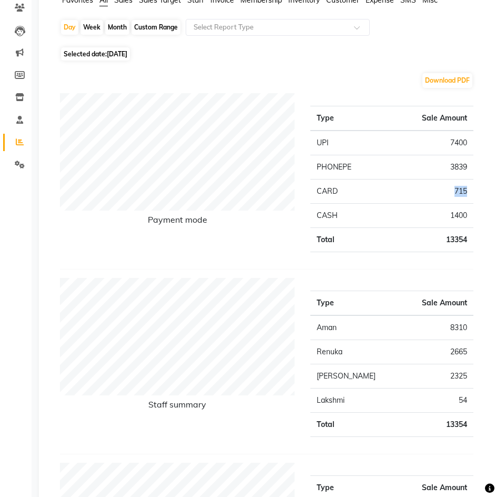
click at [460, 191] on td "715" at bounding box center [429, 191] width 90 height 24
click at [455, 214] on td "1400" at bounding box center [429, 216] width 90 height 24
click at [124, 55] on span "23-09-2025" at bounding box center [117, 54] width 21 height 8
select select "9"
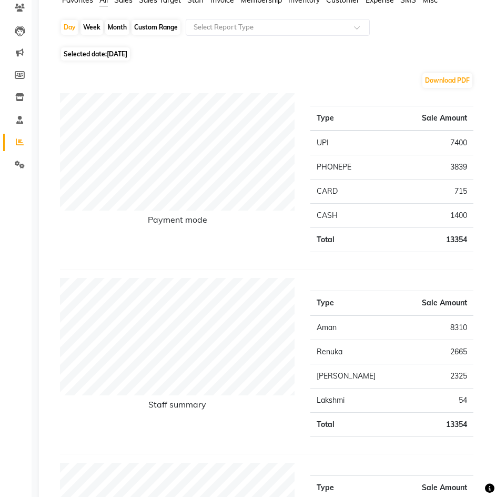
select select "2025"
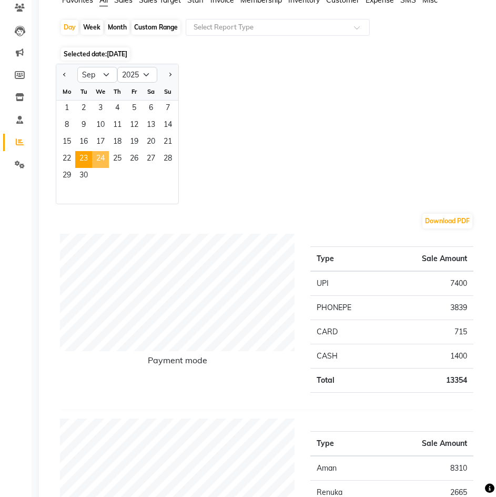
click at [96, 154] on span "24" at bounding box center [100, 159] width 17 height 17
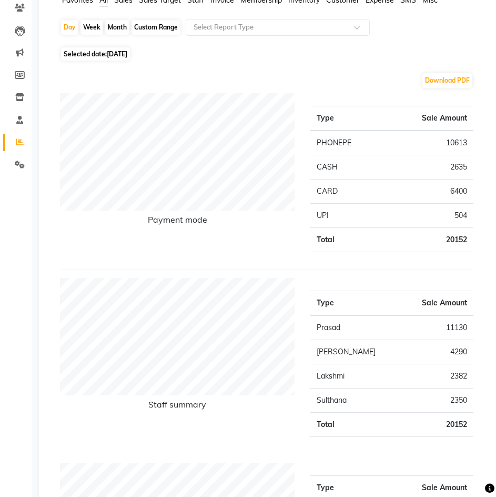
click at [460, 142] on td "10613" at bounding box center [429, 142] width 90 height 25
click at [462, 163] on td "2635" at bounding box center [429, 167] width 90 height 24
click at [462, 191] on td "6400" at bounding box center [429, 191] width 90 height 24
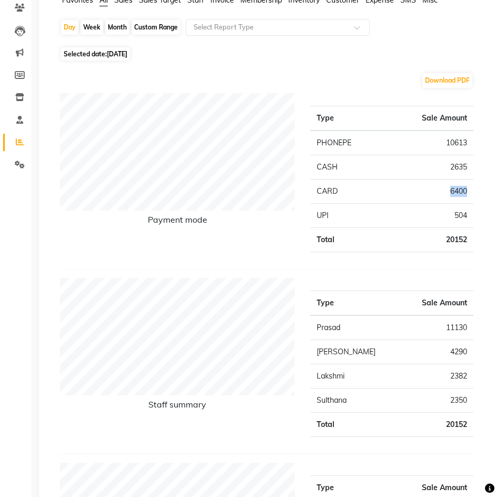
click at [462, 191] on td "6400" at bounding box center [429, 191] width 90 height 24
click at [391, 235] on td "20152" at bounding box center [429, 240] width 90 height 24
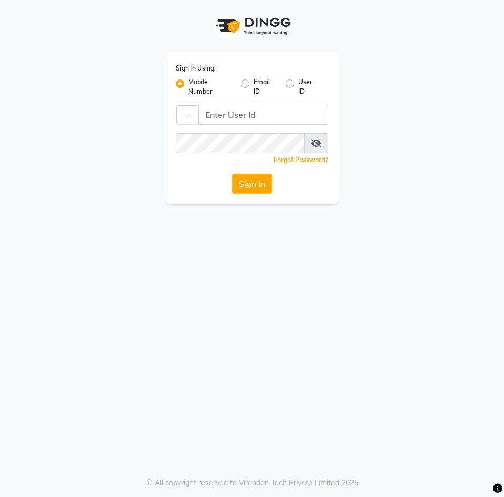
click at [462, 212] on div "Sign In Using: Mobile Number Email ID User ID Country Code × Remember me Forgot…" at bounding box center [252, 248] width 504 height 497
click at [462, 212] on div "Sign In Using: Mobile Number Email ID User ID Country Code × +91 Remember me Fo…" at bounding box center [252, 248] width 504 height 497
type input "9346469616"
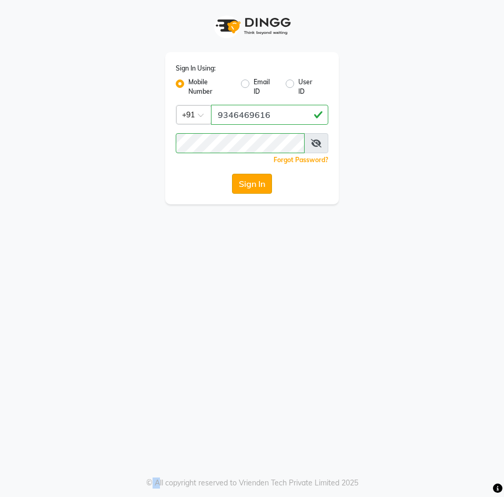
click at [253, 190] on button "Sign In" at bounding box center [252, 184] width 40 height 20
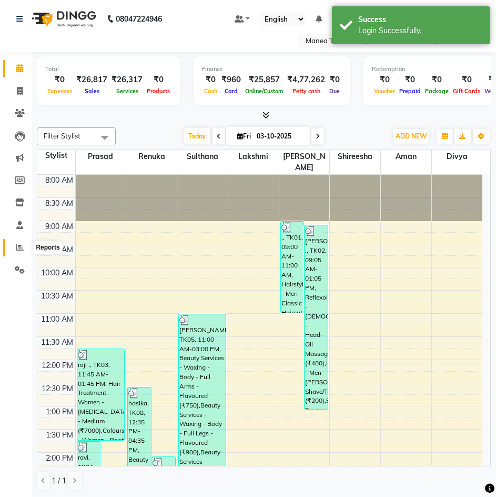
click at [15, 247] on span at bounding box center [20, 247] width 18 height 12
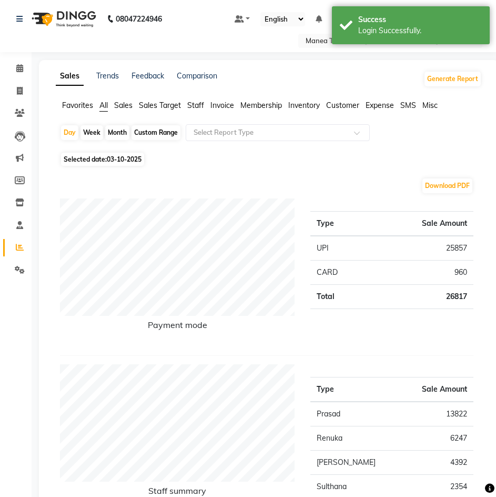
click at [120, 105] on span "Sales" at bounding box center [123, 104] width 18 height 9
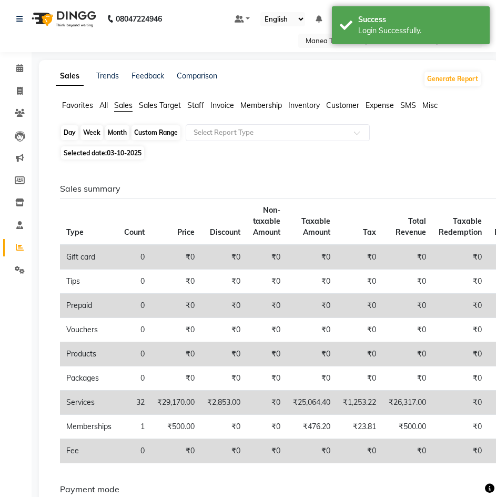
click at [72, 132] on div "Day" at bounding box center [69, 132] width 17 height 15
select select "10"
select select "2025"
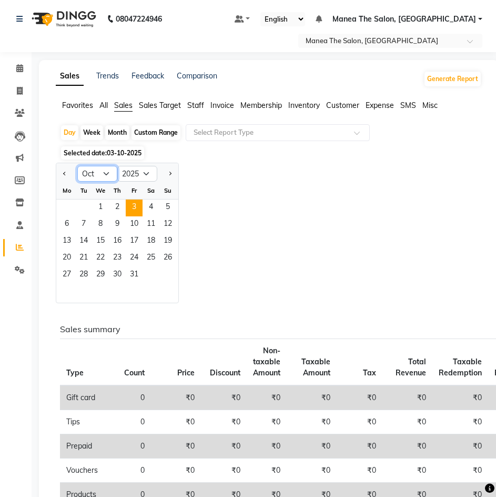
click at [94, 174] on select "Jan Feb Mar Apr May Jun Jul Aug Sep Oct Nov Dec" at bounding box center [97, 174] width 40 height 16
select select "9"
click at [77, 166] on select "Jan Feb Mar Apr May Jun Jul Aug Sep Oct Nov Dec" at bounding box center [97, 174] width 40 height 16
click at [118, 257] on span "25" at bounding box center [117, 258] width 17 height 17
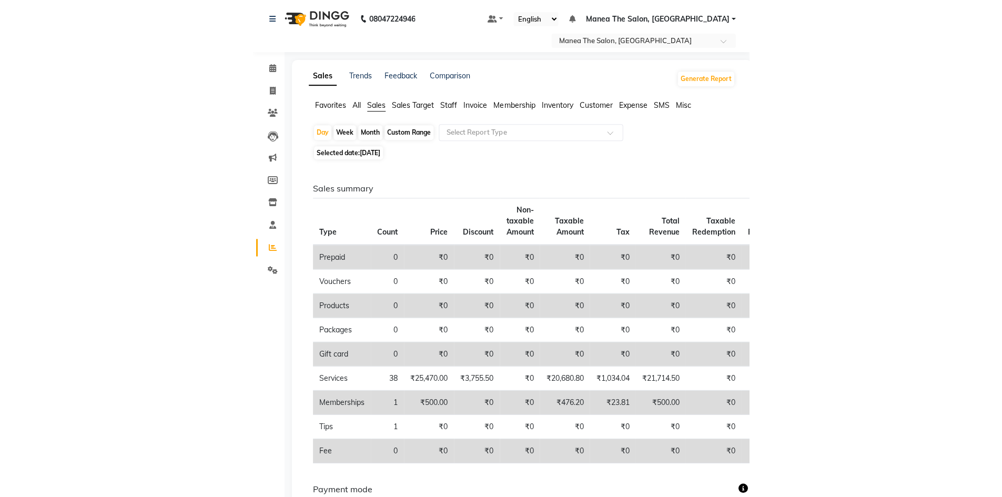
scroll to position [105, 0]
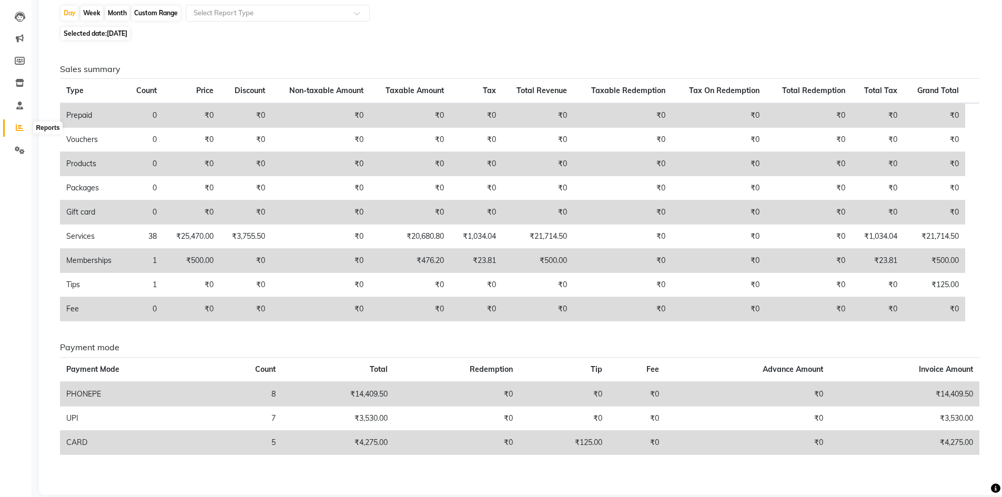
click at [21, 128] on icon at bounding box center [20, 128] width 8 height 8
click at [22, 124] on icon at bounding box center [20, 128] width 8 height 8
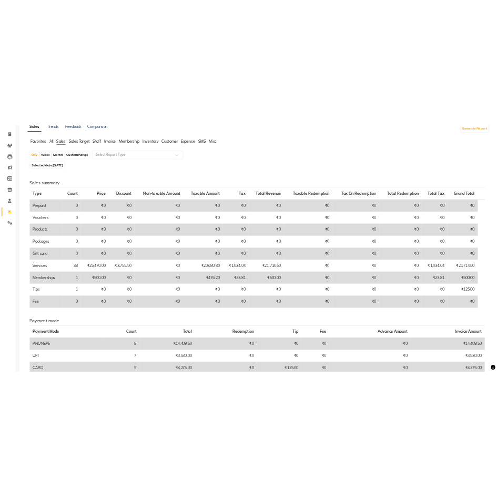
scroll to position [0, 0]
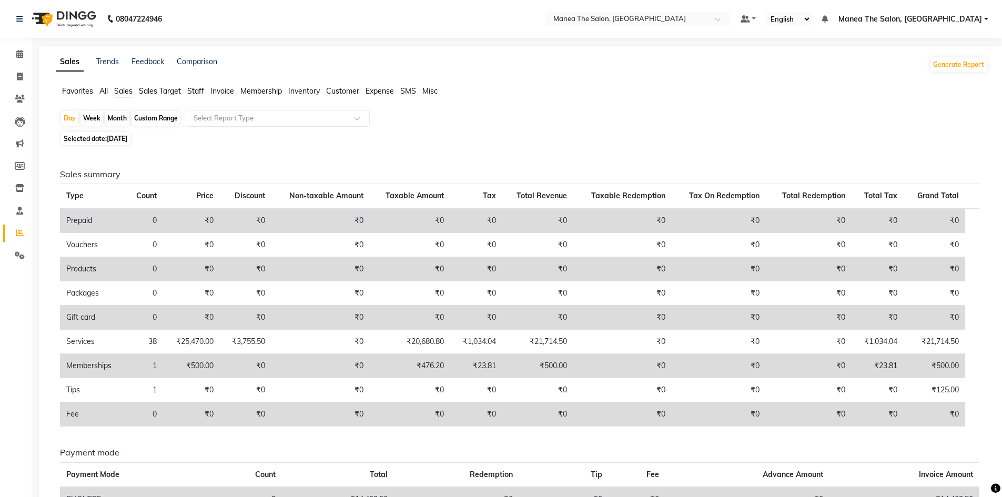
click at [223, 93] on span "Invoice" at bounding box center [222, 90] width 24 height 9
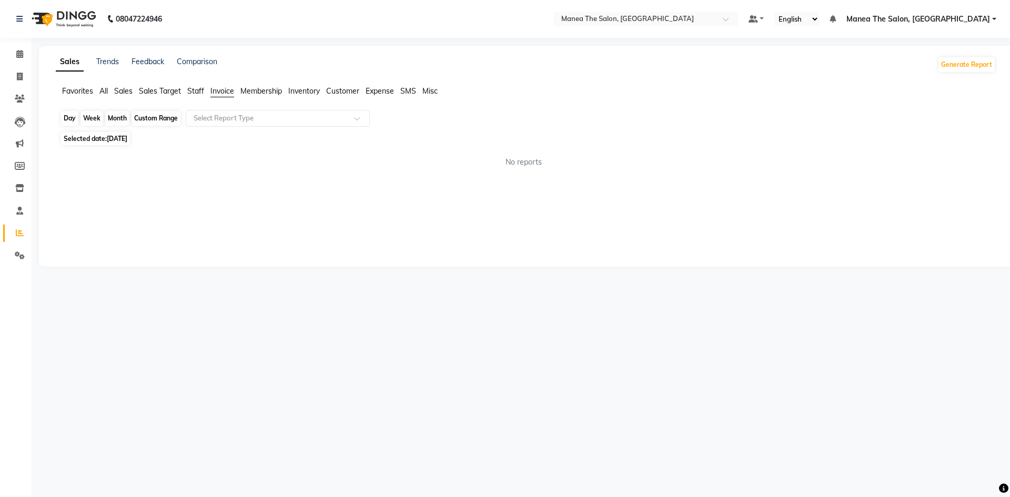
click at [73, 120] on div "Day" at bounding box center [69, 118] width 17 height 15
select select "9"
select select "2025"
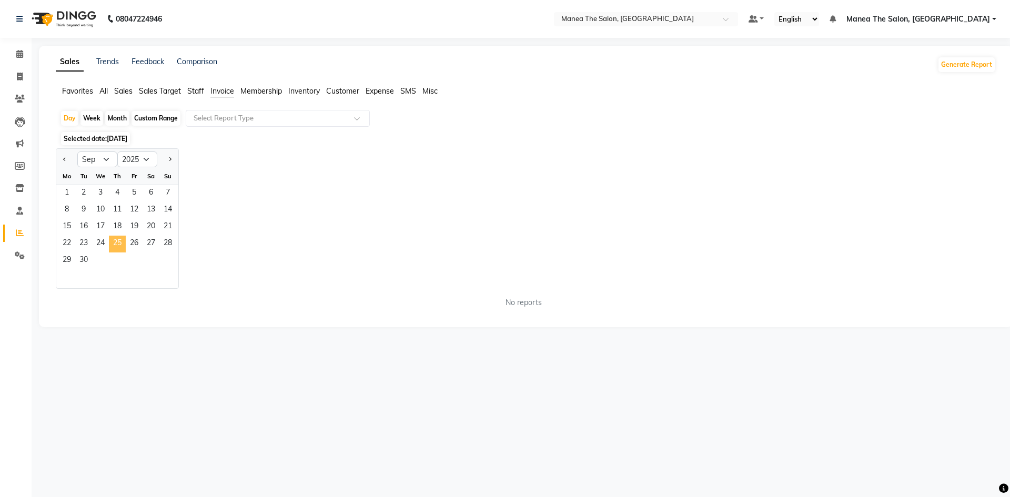
click at [114, 247] on span "25" at bounding box center [117, 244] width 17 height 17
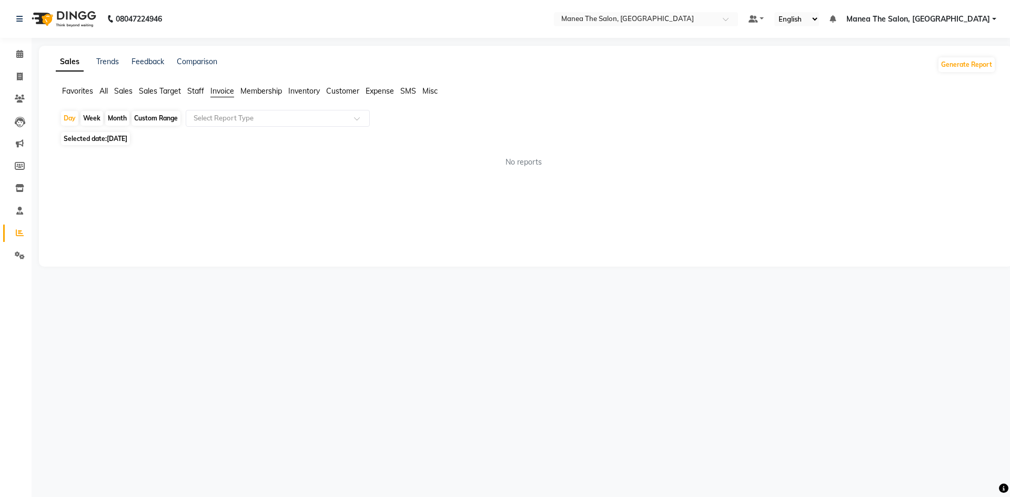
click at [110, 94] on ul "Favorites All Sales Sales Target Staff Invoice Membership Inventory Customer Ex…" at bounding box center [526, 92] width 940 height 12
click at [105, 92] on span "All" at bounding box center [103, 90] width 8 height 9
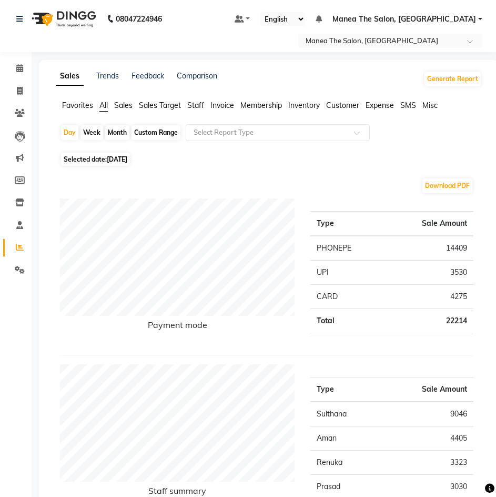
click at [459, 245] on td "14409" at bounding box center [429, 248] width 90 height 25
click at [454, 272] on td "3530" at bounding box center [429, 272] width 90 height 24
click at [462, 298] on td "4275" at bounding box center [429, 297] width 90 height 24
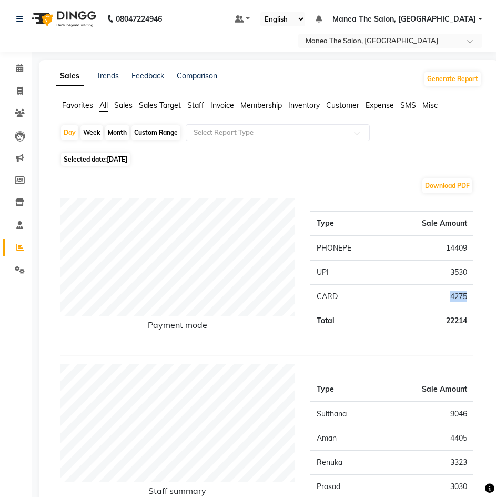
click at [462, 298] on td "4275" at bounding box center [429, 297] width 90 height 24
click at [458, 246] on td "14409" at bounding box center [429, 248] width 90 height 25
click at [457, 292] on td "4275" at bounding box center [429, 297] width 90 height 24
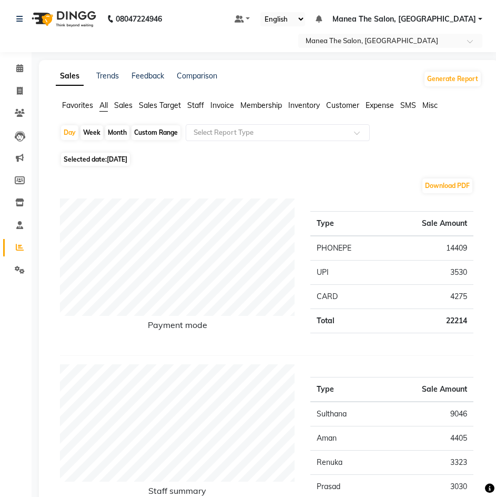
click at [127, 159] on span "25-09-2025" at bounding box center [117, 159] width 21 height 8
select select "9"
select select "2025"
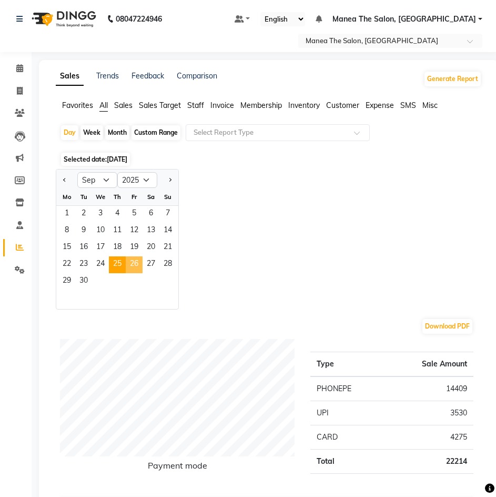
click at [130, 261] on span "26" at bounding box center [134, 264] width 17 height 17
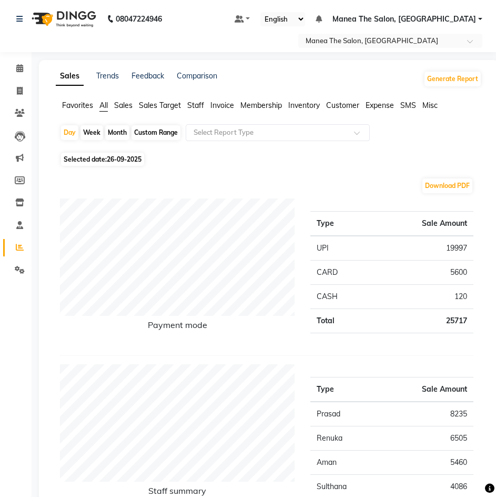
click at [463, 248] on td "19997" at bounding box center [421, 248] width 103 height 25
click at [462, 271] on td "5600" at bounding box center [421, 272] width 103 height 24
click at [460, 298] on td "120" at bounding box center [421, 297] width 103 height 24
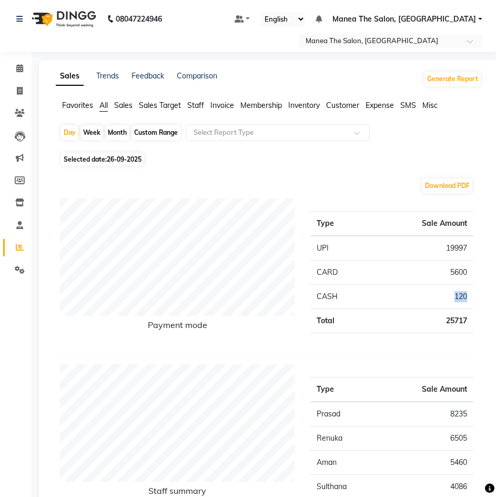
click at [460, 298] on td "120" at bounding box center [421, 297] width 103 height 24
click at [119, 160] on span "26-09-2025" at bounding box center [124, 159] width 35 height 8
select select "9"
select select "2025"
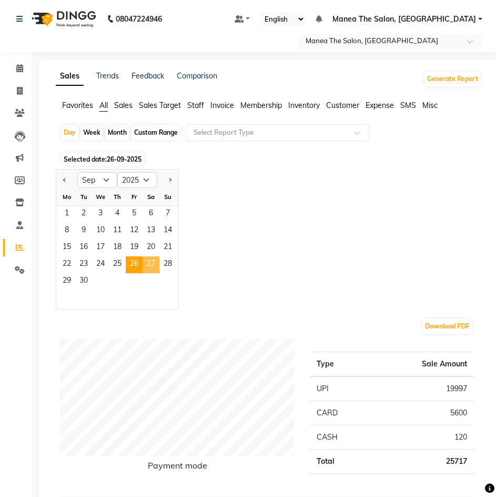
click at [146, 258] on span "27" at bounding box center [151, 264] width 17 height 17
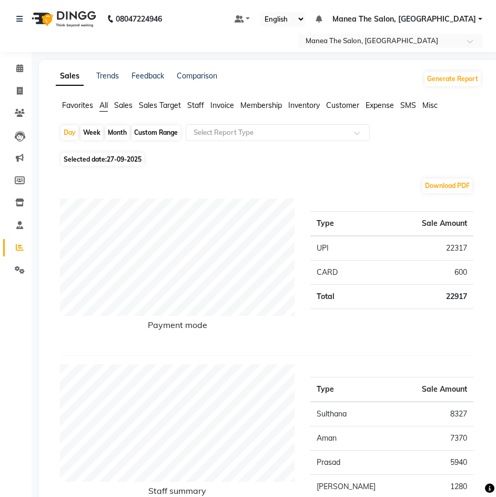
click at [451, 245] on td "22317" at bounding box center [421, 248] width 103 height 25
click at [457, 273] on td "600" at bounding box center [421, 272] width 103 height 24
click at [123, 155] on span "27-09-2025" at bounding box center [124, 159] width 35 height 8
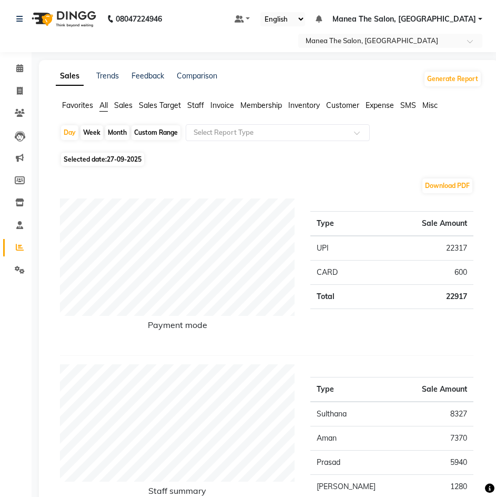
select select "9"
select select "2025"
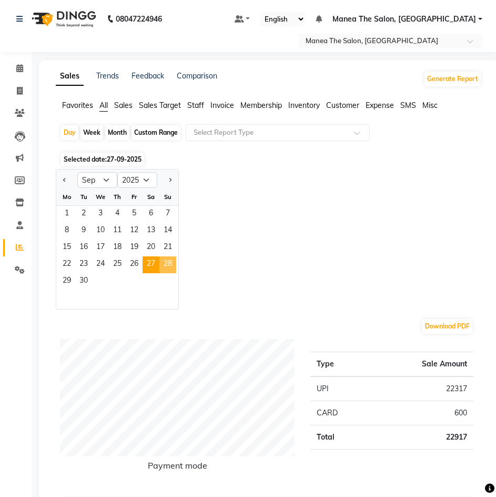
click at [162, 265] on span "28" at bounding box center [167, 264] width 17 height 17
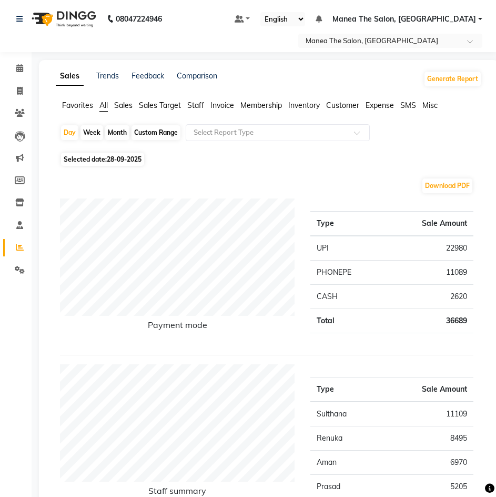
click at [458, 245] on td "22980" at bounding box center [429, 248] width 90 height 25
click at [458, 270] on td "11089" at bounding box center [429, 272] width 90 height 24
click at [452, 292] on td "2620" at bounding box center [429, 297] width 90 height 24
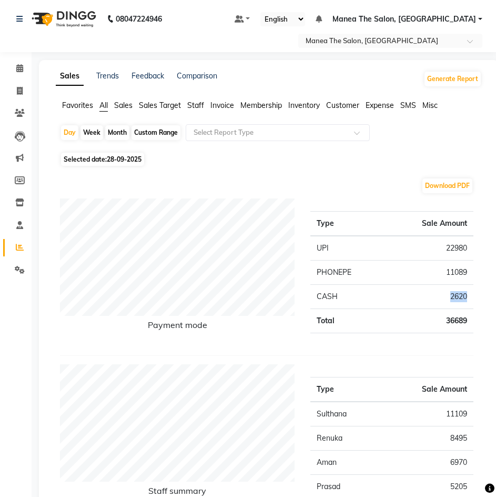
click at [452, 292] on td "2620" at bounding box center [429, 297] width 90 height 24
click at [124, 159] on span "28-09-2025" at bounding box center [124, 159] width 35 height 8
select select "9"
select select "2025"
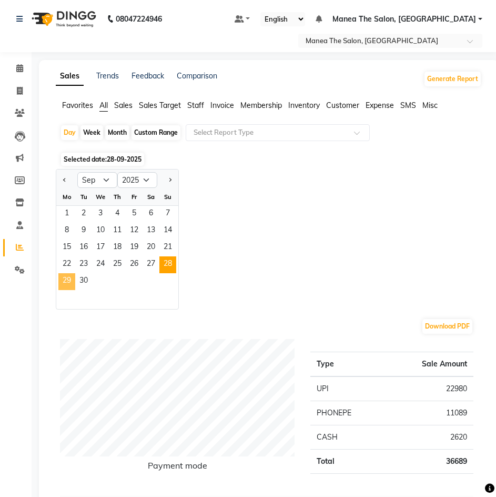
click at [69, 280] on span "29" at bounding box center [66, 281] width 17 height 17
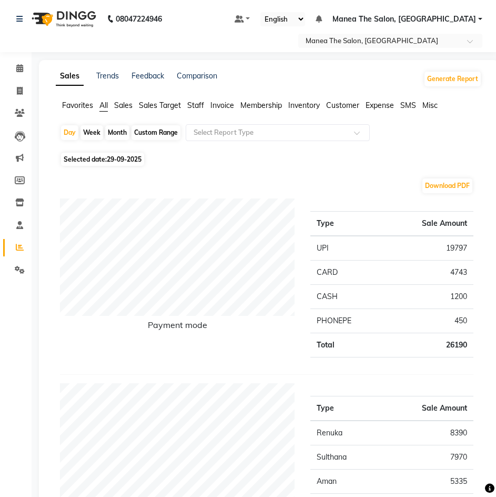
click at [460, 247] on td "19797" at bounding box center [429, 248] width 90 height 25
click at [453, 271] on td "4743" at bounding box center [429, 272] width 90 height 24
click at [465, 298] on td "1200" at bounding box center [429, 297] width 90 height 24
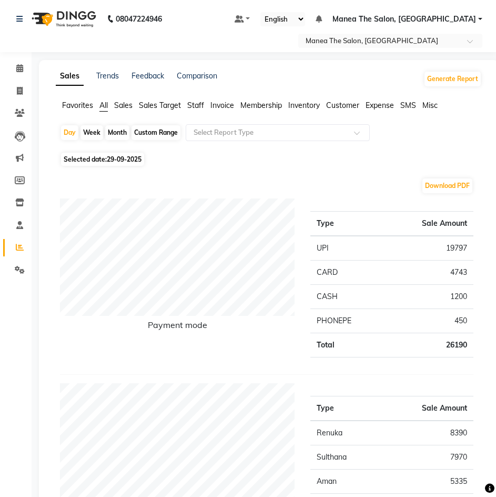
click at [465, 298] on td "1200" at bounding box center [429, 297] width 90 height 24
click at [463, 298] on td "1200" at bounding box center [429, 297] width 90 height 24
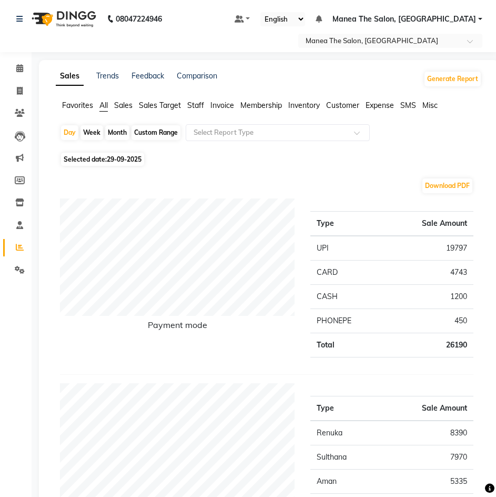
click at [461, 321] on td "450" at bounding box center [429, 321] width 90 height 24
click at [128, 159] on span "29-09-2025" at bounding box center [124, 159] width 35 height 8
select select "9"
select select "2025"
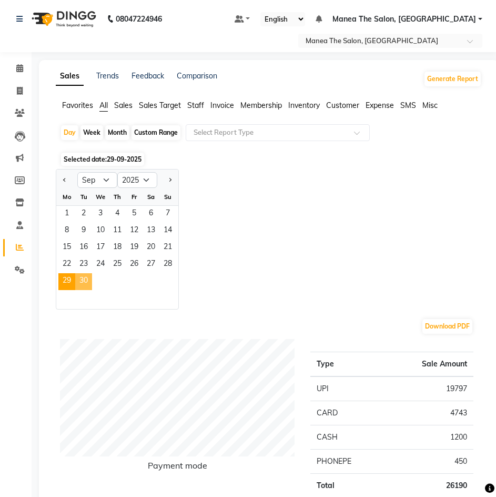
click at [77, 279] on span "30" at bounding box center [83, 281] width 17 height 17
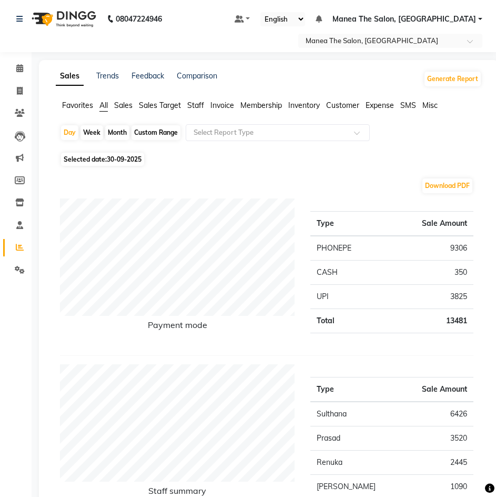
click at [461, 246] on td "9306" at bounding box center [429, 248] width 90 height 25
click at [457, 271] on td "350" at bounding box center [429, 272] width 90 height 24
click at [461, 296] on td "3825" at bounding box center [429, 297] width 90 height 24
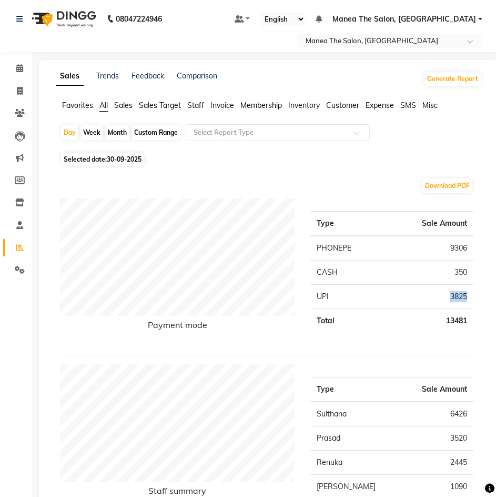
click at [461, 296] on td "3825" at bounding box center [429, 297] width 90 height 24
click at [116, 131] on div "Month" at bounding box center [117, 132] width 24 height 15
select select "9"
select select "2025"
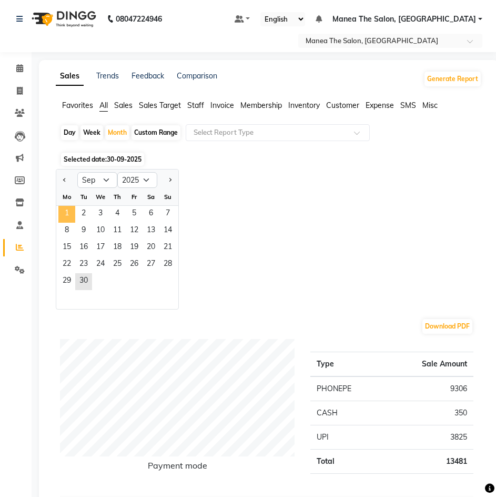
click at [69, 212] on span "1" at bounding box center [66, 214] width 17 height 17
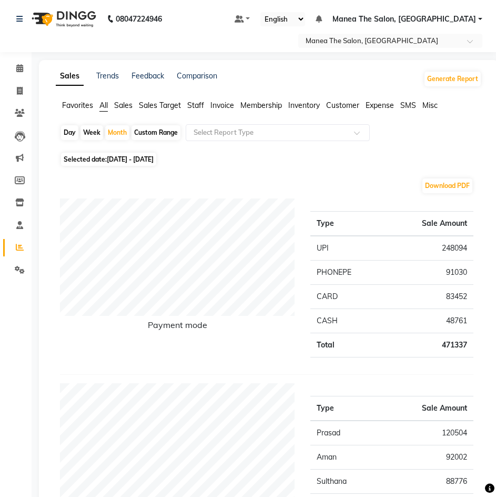
click at [453, 345] on td "471337" at bounding box center [429, 345] width 90 height 24
click at [361, 345] on td "Total" at bounding box center [347, 345] width 74 height 24
click at [457, 246] on td "248094" at bounding box center [429, 248] width 90 height 25
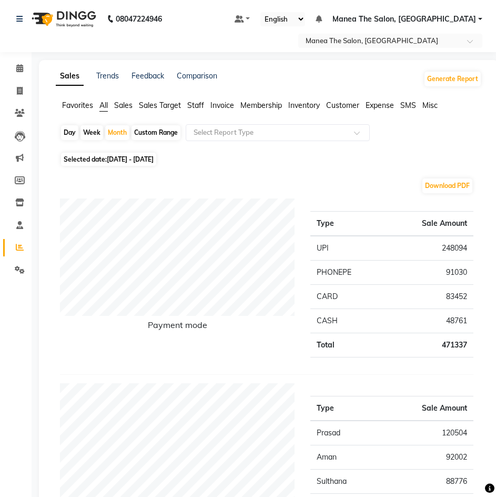
click at [457, 270] on td "91030" at bounding box center [429, 272] width 90 height 24
click at [65, 131] on div "Day" at bounding box center [69, 132] width 17 height 15
select select "9"
select select "2025"
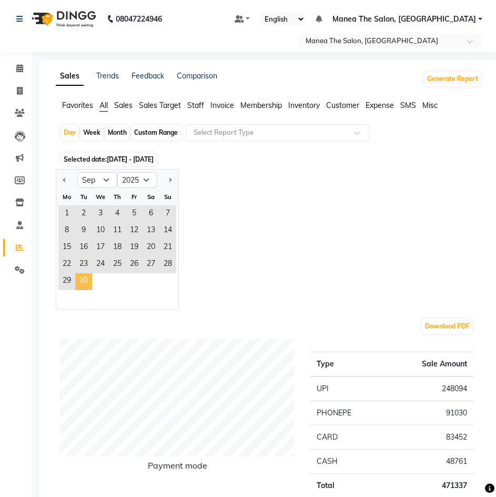
click at [85, 284] on span "30" at bounding box center [83, 281] width 17 height 17
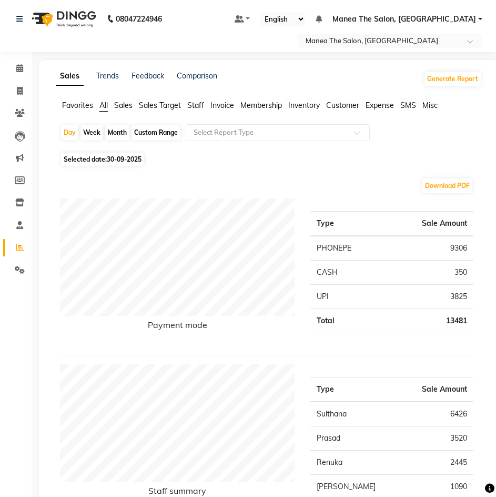
click at [123, 157] on span "30-09-2025" at bounding box center [124, 159] width 35 height 8
select select "9"
select select "2025"
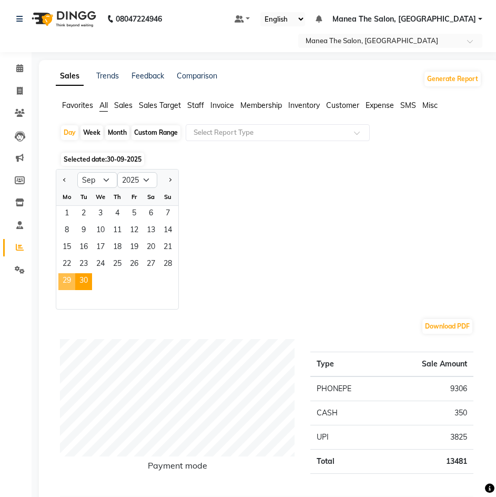
click at [64, 276] on span "29" at bounding box center [66, 281] width 17 height 17
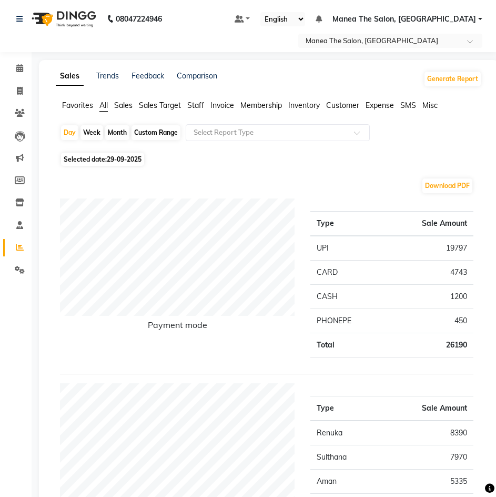
click at [124, 158] on span "29-09-2025" at bounding box center [124, 159] width 35 height 8
select select "9"
select select "2025"
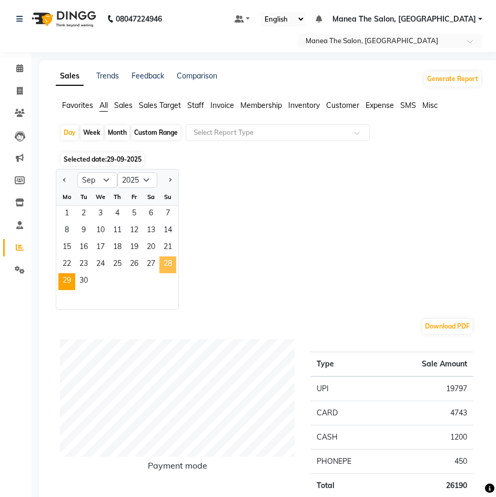
click at [170, 266] on span "28" at bounding box center [167, 264] width 17 height 17
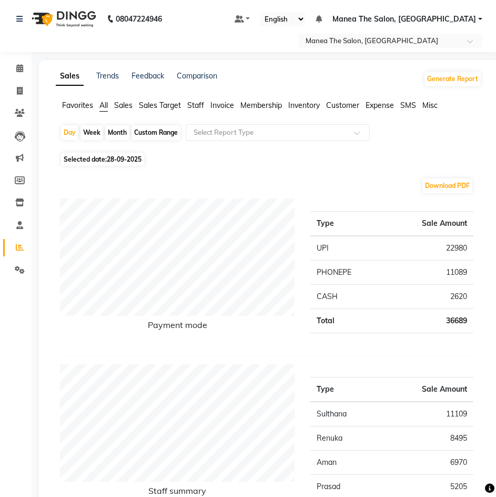
click at [117, 158] on span "28-09-2025" at bounding box center [124, 159] width 35 height 8
select select "9"
select select "2025"
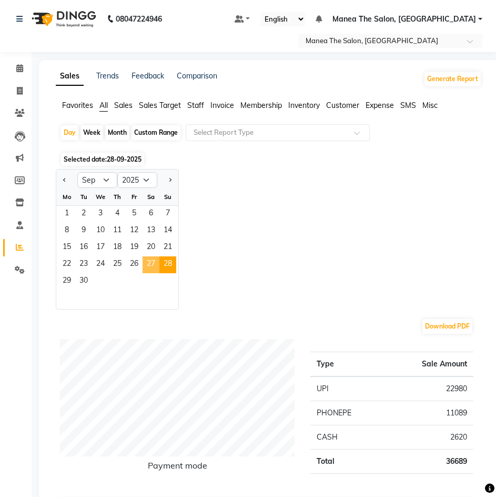
click at [150, 266] on span "27" at bounding box center [151, 264] width 17 height 17
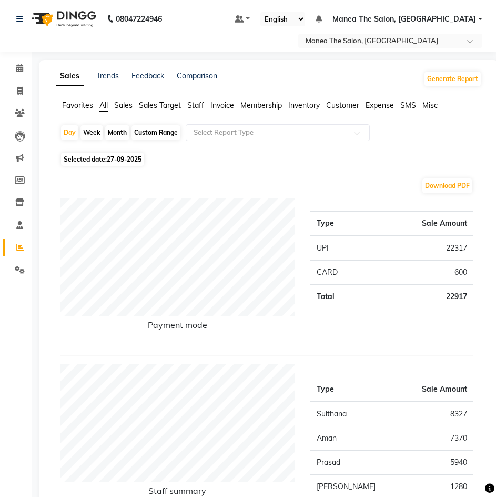
click at [138, 158] on span "27-09-2025" at bounding box center [124, 159] width 35 height 8
select select "9"
select select "2025"
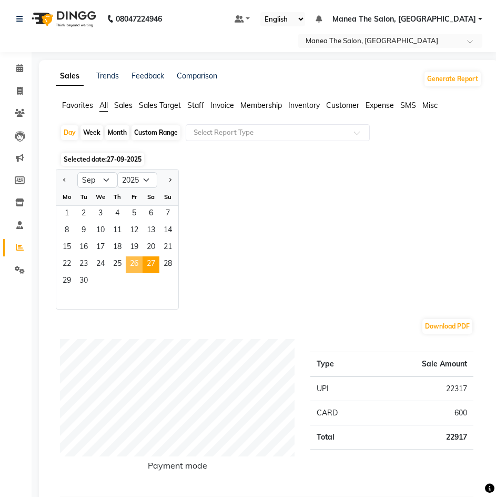
click at [133, 266] on span "26" at bounding box center [134, 264] width 17 height 17
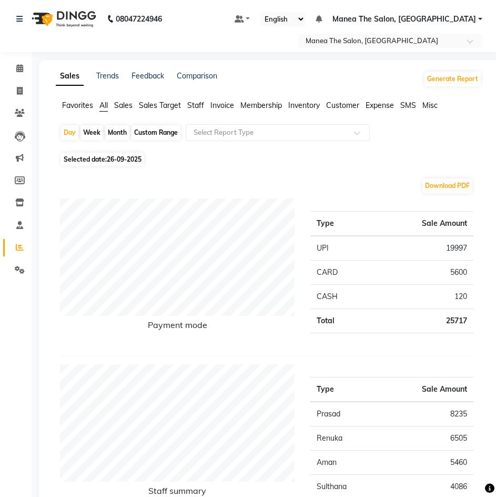
click at [118, 158] on span "26-09-2025" at bounding box center [124, 159] width 35 height 8
select select "9"
select select "2025"
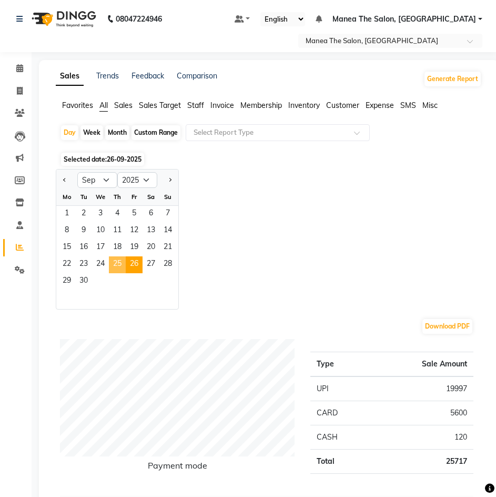
click at [118, 265] on span "25" at bounding box center [117, 264] width 17 height 17
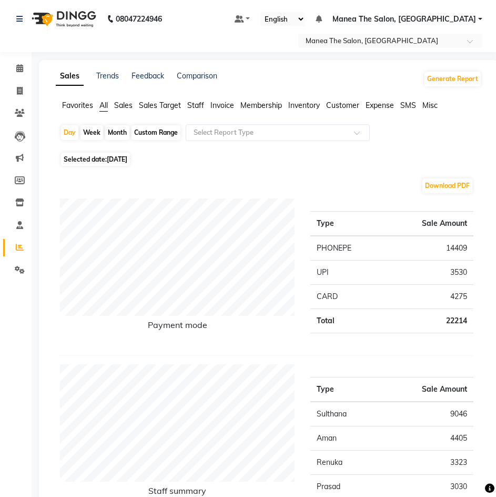
click at [116, 157] on span "25-09-2025" at bounding box center [117, 159] width 21 height 8
select select "9"
select select "2025"
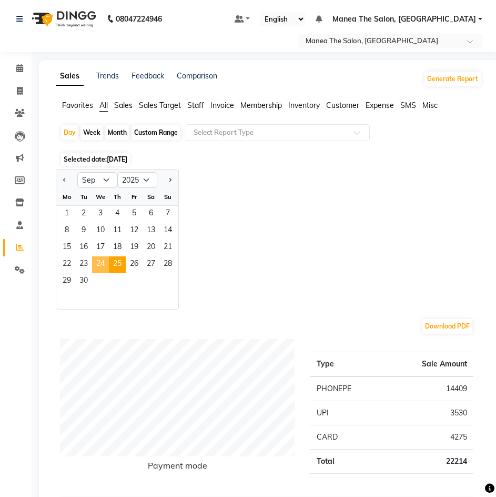
click at [108, 261] on span "24" at bounding box center [100, 264] width 17 height 17
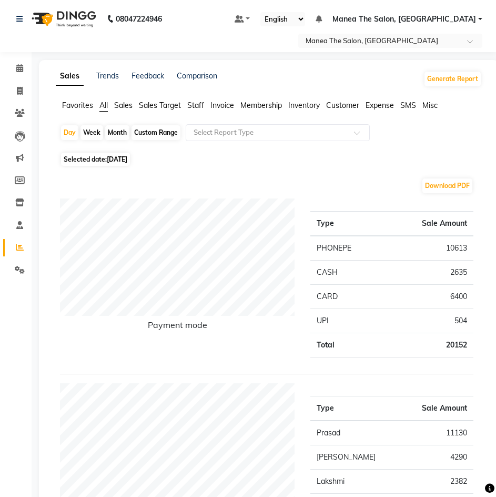
click at [127, 157] on span "24-09-2025" at bounding box center [117, 159] width 21 height 8
select select "9"
select select "2025"
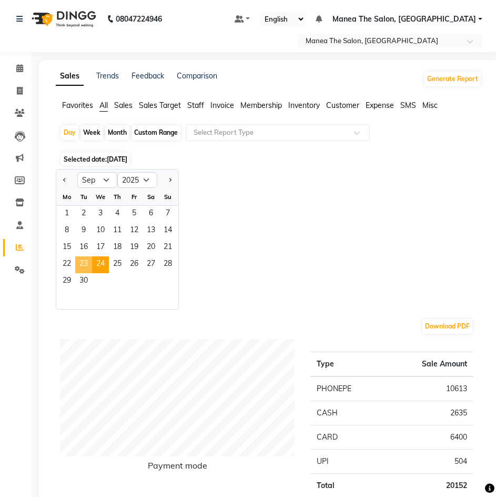
click at [84, 262] on span "23" at bounding box center [83, 264] width 17 height 17
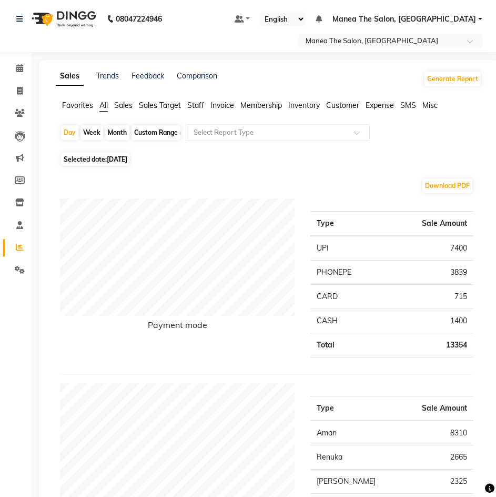
click at [125, 155] on span "23-09-2025" at bounding box center [117, 159] width 21 height 8
select select "9"
select select "2025"
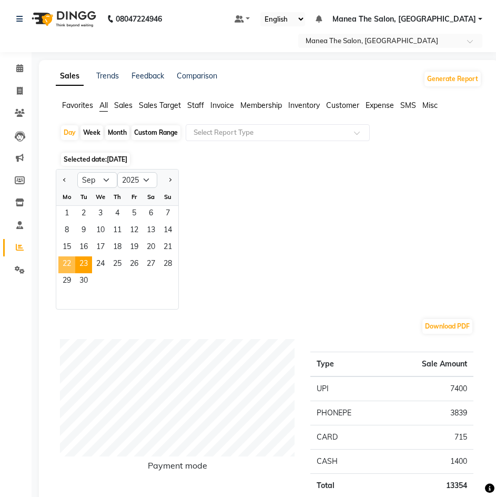
click at [68, 265] on span "22" at bounding box center [66, 264] width 17 height 17
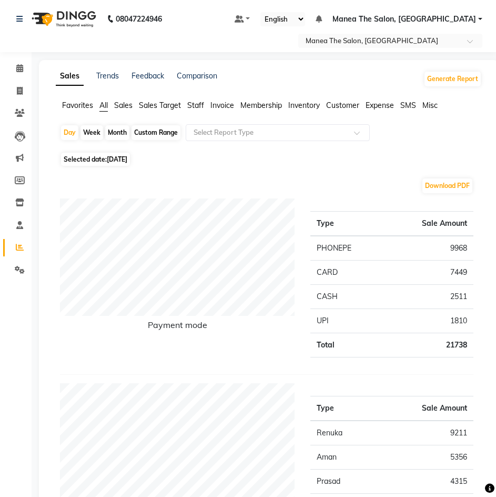
click at [122, 163] on span "22-09-2025" at bounding box center [117, 159] width 21 height 8
select select "9"
select select "2025"
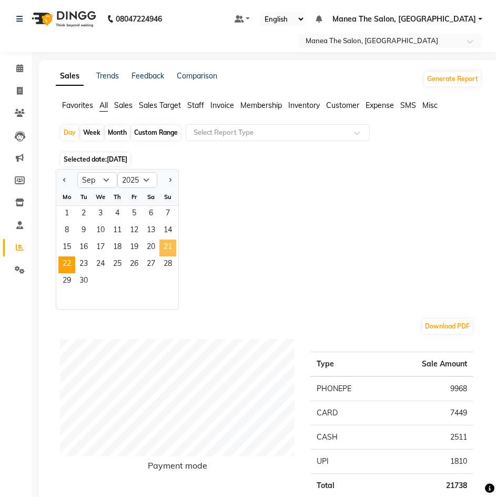
click at [170, 250] on span "21" at bounding box center [167, 247] width 17 height 17
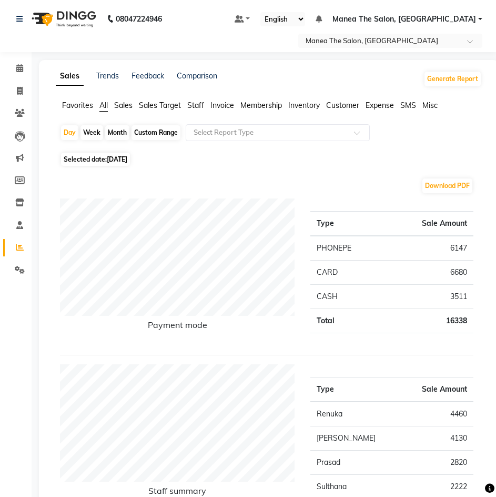
click at [98, 161] on span "Selected date: 21-09-2025" at bounding box center [95, 159] width 69 height 13
select select "9"
select select "2025"
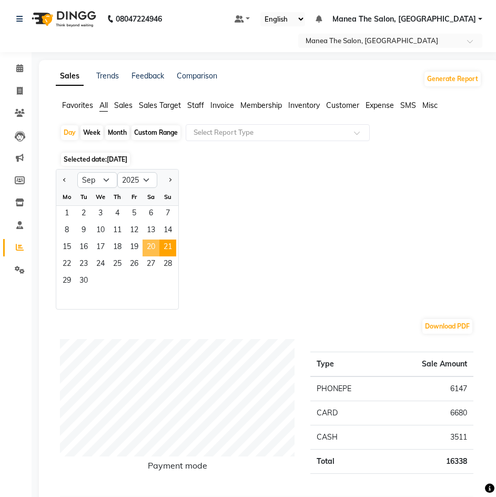
click at [150, 246] on span "20" at bounding box center [151, 247] width 17 height 17
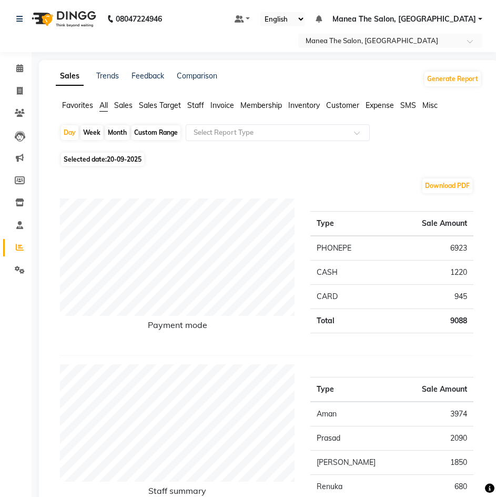
click at [131, 155] on span "20-09-2025" at bounding box center [124, 159] width 35 height 8
select select "9"
select select "2025"
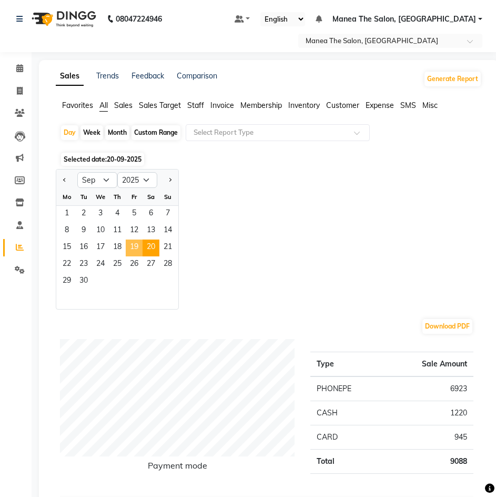
click at [135, 245] on span "19" at bounding box center [134, 247] width 17 height 17
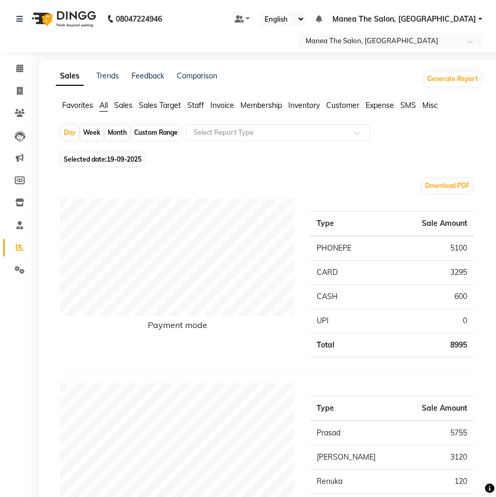
click at [125, 160] on span "19-09-2025" at bounding box center [124, 159] width 35 height 8
select select "9"
select select "2025"
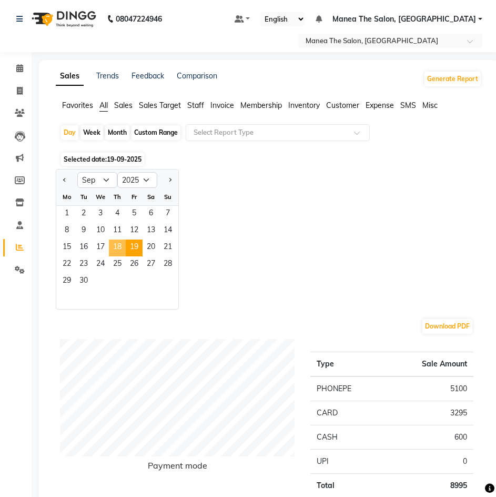
click at [116, 251] on span "18" at bounding box center [117, 247] width 17 height 17
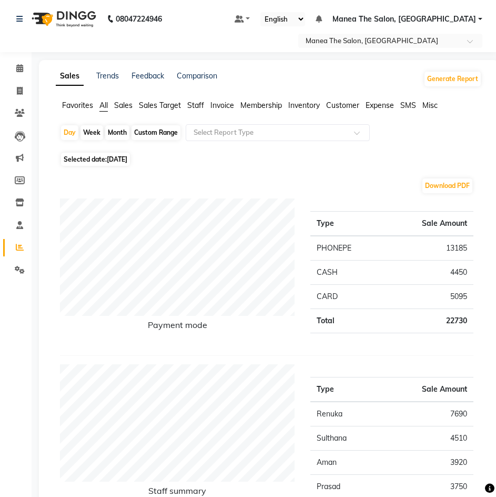
click at [123, 156] on span "18-09-2025" at bounding box center [117, 159] width 21 height 8
select select "9"
select select "2025"
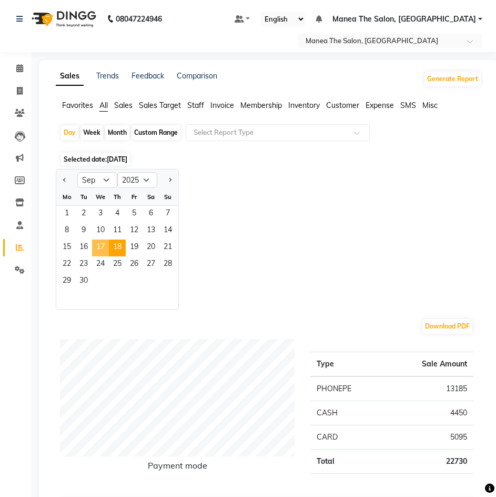
click at [99, 247] on span "17" at bounding box center [100, 247] width 17 height 17
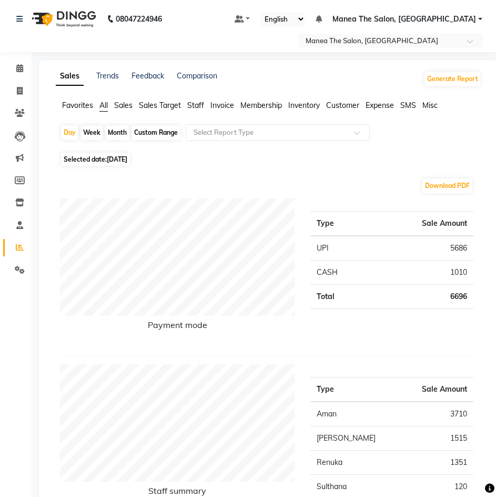
click at [122, 159] on span "17-09-2025" at bounding box center [117, 159] width 21 height 8
select select "9"
select select "2025"
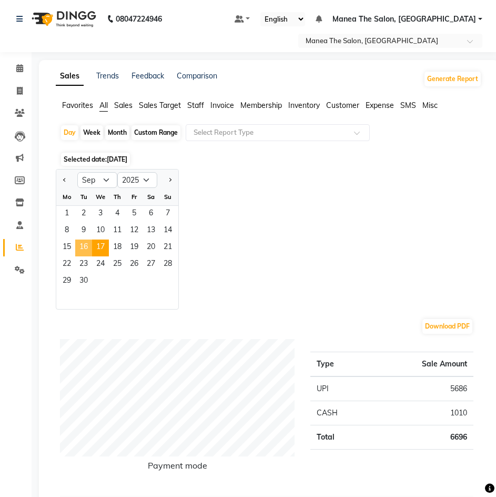
click at [84, 248] on span "16" at bounding box center [83, 247] width 17 height 17
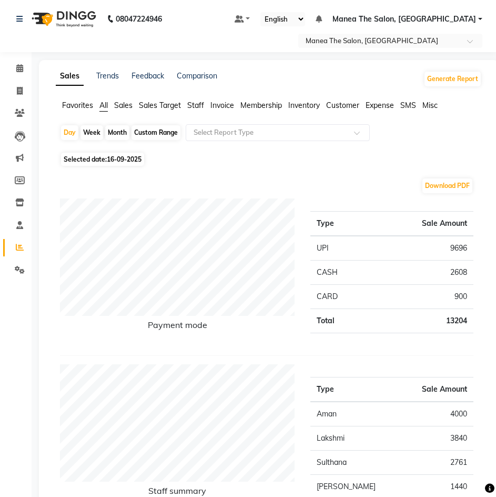
click at [122, 157] on span "16-09-2025" at bounding box center [124, 159] width 35 height 8
select select "9"
select select "2025"
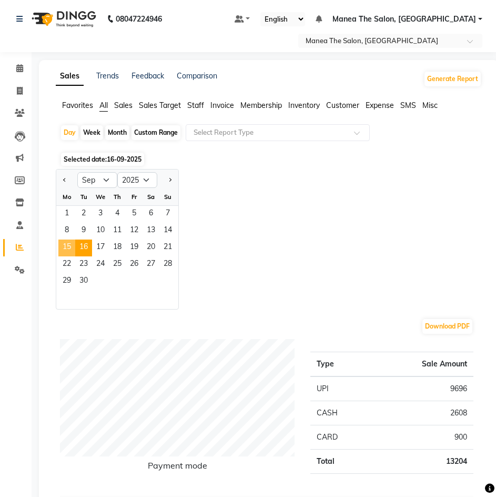
click at [71, 248] on span "15" at bounding box center [66, 247] width 17 height 17
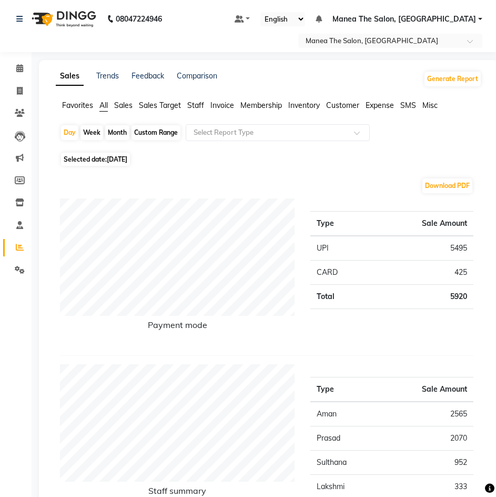
click at [125, 157] on span "15-09-2025" at bounding box center [117, 159] width 21 height 8
select select "9"
select select "2025"
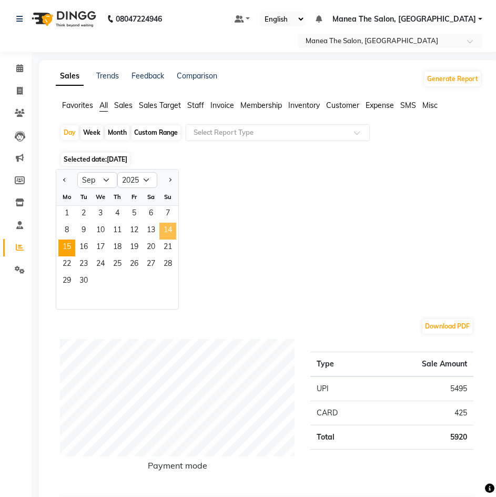
click at [169, 230] on span "14" at bounding box center [167, 230] width 17 height 17
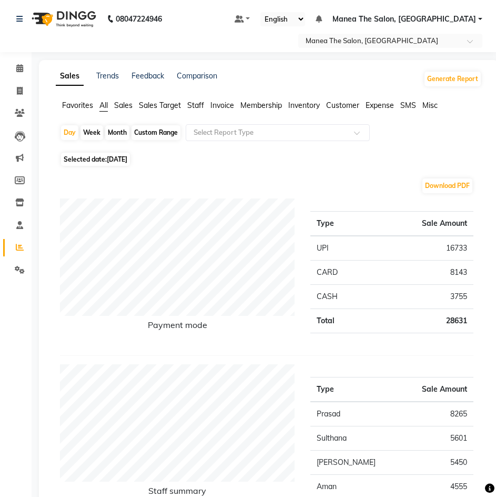
click at [120, 163] on span "14-09-2025" at bounding box center [117, 159] width 21 height 8
select select "9"
select select "2025"
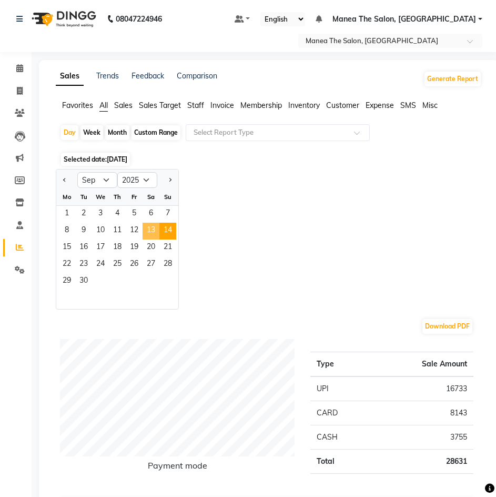
click at [151, 231] on span "13" at bounding box center [151, 230] width 17 height 17
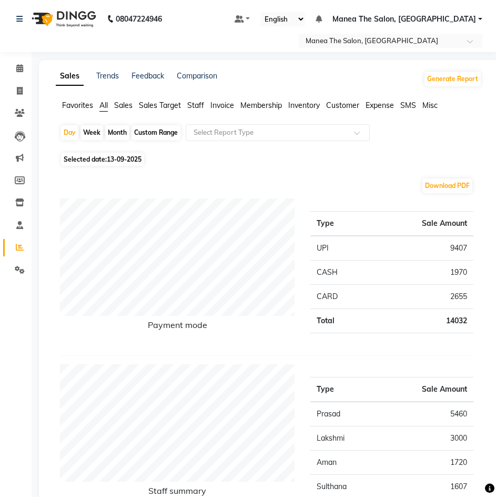
click at [112, 161] on span "13-09-2025" at bounding box center [124, 159] width 35 height 8
select select "9"
select select "2025"
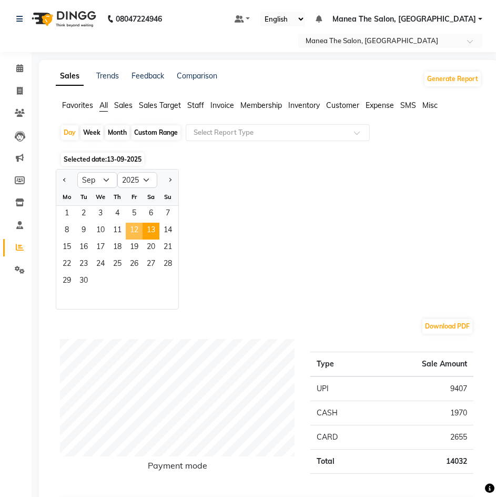
click at [133, 231] on span "12" at bounding box center [134, 230] width 17 height 17
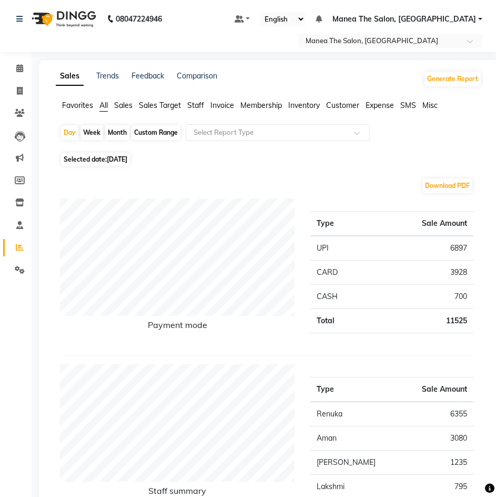
click at [126, 161] on span "12-09-2025" at bounding box center [117, 159] width 21 height 8
select select "9"
select select "2025"
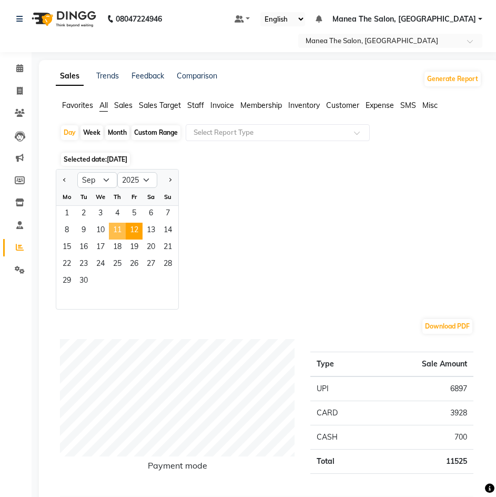
click at [123, 232] on span "11" at bounding box center [117, 230] width 17 height 17
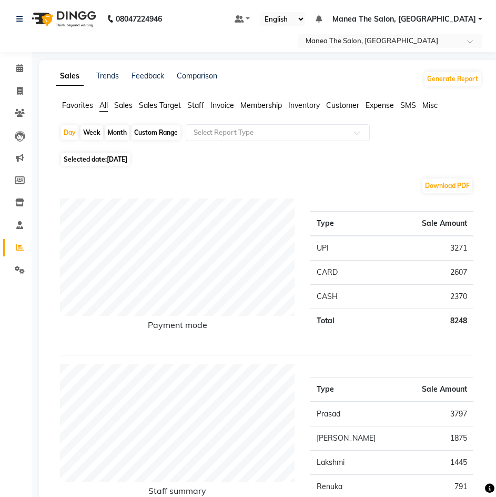
click at [463, 18] on span "Manea The Salon, [GEOGRAPHIC_DATA]" at bounding box center [404, 19] width 144 height 11
click at [115, 127] on div "Month" at bounding box center [117, 132] width 24 height 15
select select "9"
select select "2025"
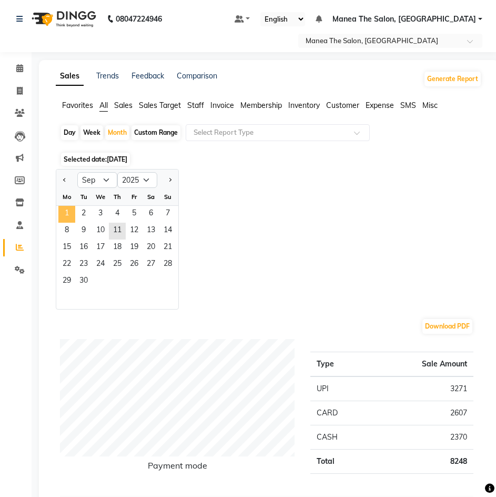
click at [66, 214] on span "1" at bounding box center [66, 214] width 17 height 17
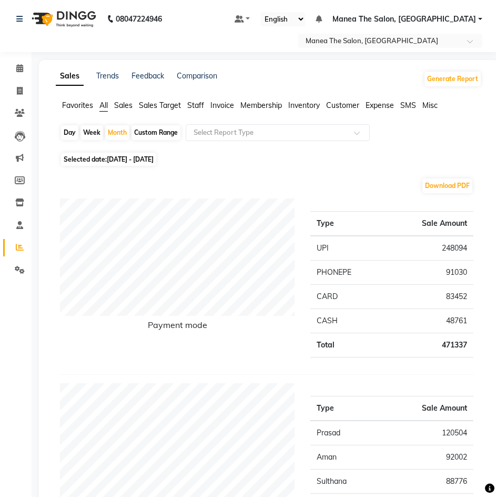
click at [71, 134] on div "Day" at bounding box center [69, 132] width 17 height 15
select select "9"
select select "2025"
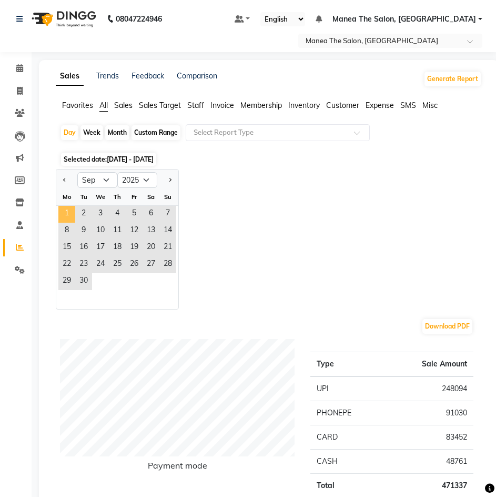
click at [67, 215] on span "1" at bounding box center [66, 214] width 17 height 17
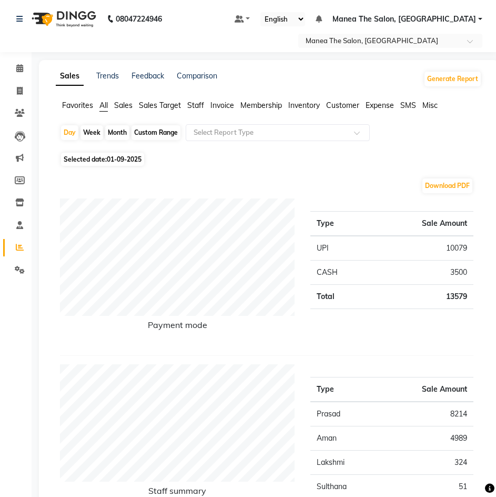
click at [115, 157] on span "01-09-2025" at bounding box center [124, 159] width 35 height 8
select select "9"
select select "2025"
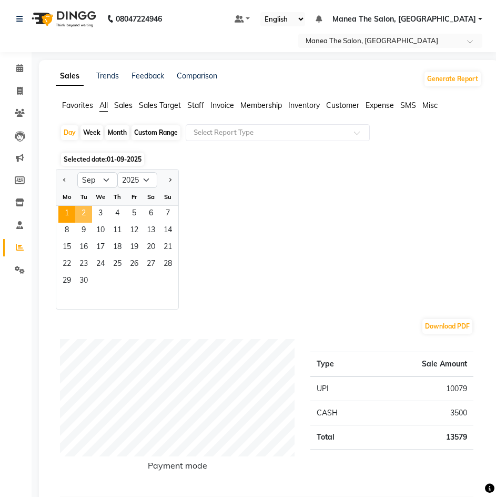
click at [89, 216] on span "2" at bounding box center [83, 214] width 17 height 17
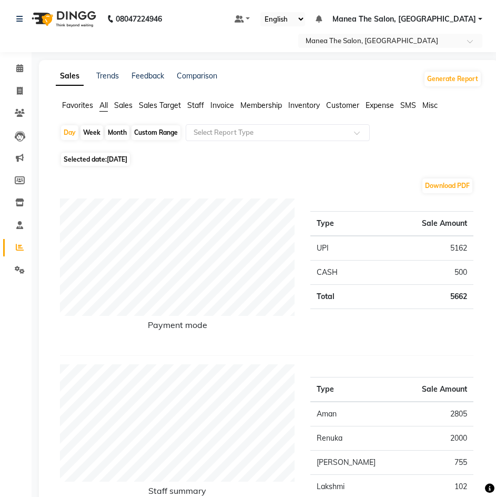
click at [122, 162] on span "02-09-2025" at bounding box center [117, 159] width 21 height 8
select select "9"
select select "2025"
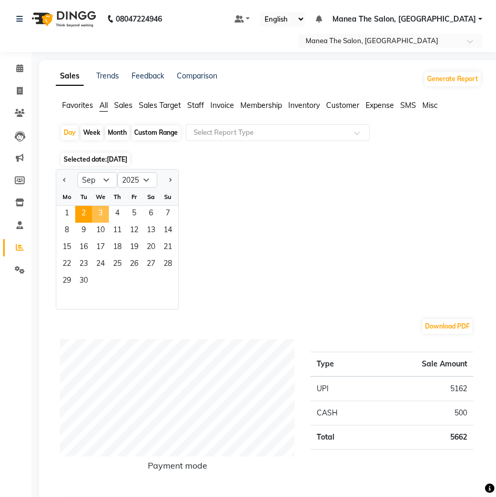
click at [99, 214] on span "3" at bounding box center [100, 214] width 17 height 17
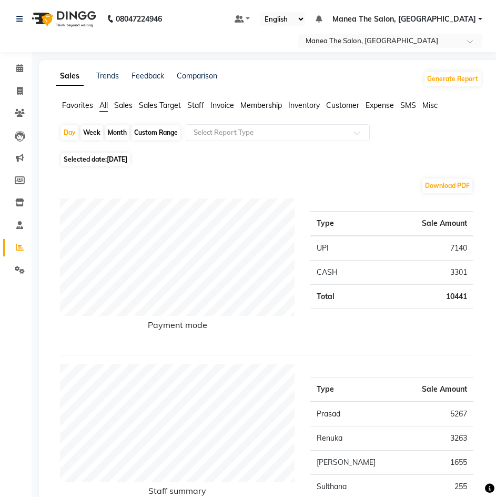
click at [447, 20] on span "Manea The Salon, [GEOGRAPHIC_DATA]" at bounding box center [404, 19] width 144 height 11
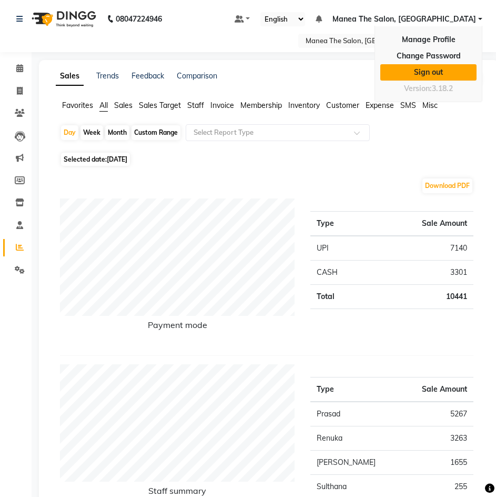
click at [416, 67] on link "Sign out" at bounding box center [428, 72] width 96 height 16
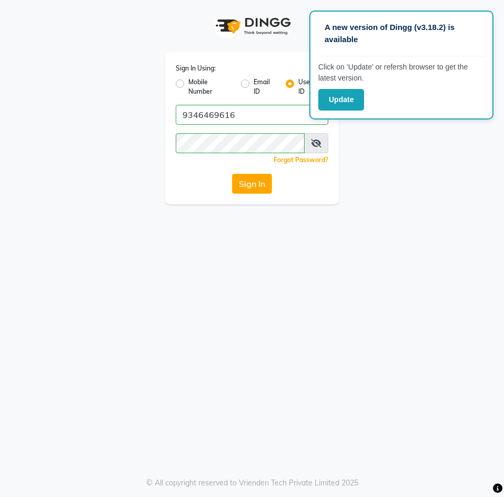
click at [188, 82] on label "Mobile Number" at bounding box center [210, 86] width 44 height 19
click at [188, 82] on input "Mobile Number" at bounding box center [191, 80] width 7 height 7
radio input "true"
radio input "false"
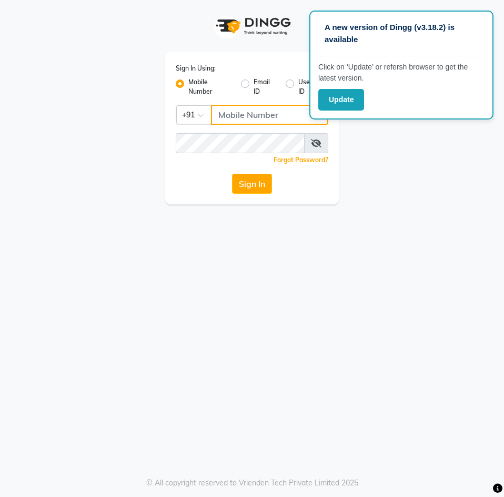
click at [245, 112] on input "Username" at bounding box center [269, 115] width 117 height 20
type input "9346469616"
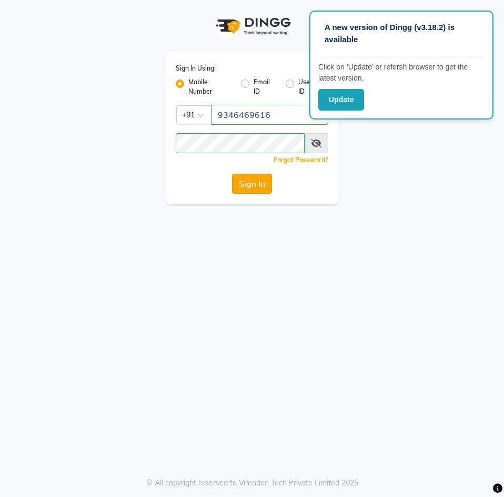
click at [256, 183] on button "Sign In" at bounding box center [252, 184] width 40 height 20
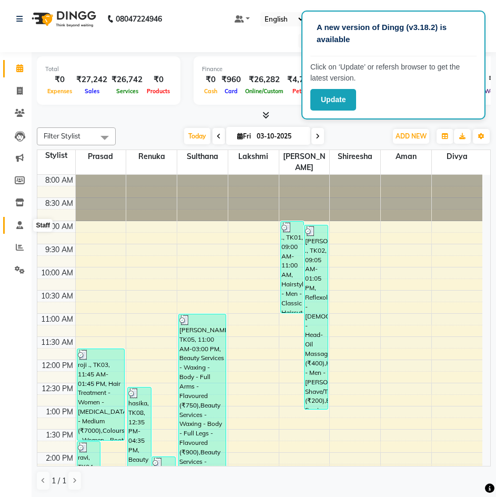
click at [20, 226] on icon at bounding box center [19, 225] width 7 height 8
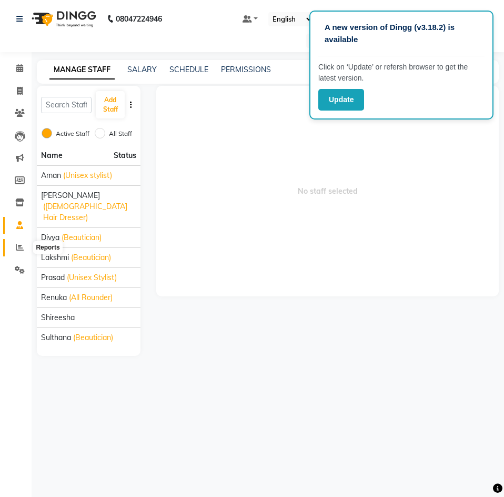
click at [16, 245] on icon at bounding box center [20, 247] width 8 height 8
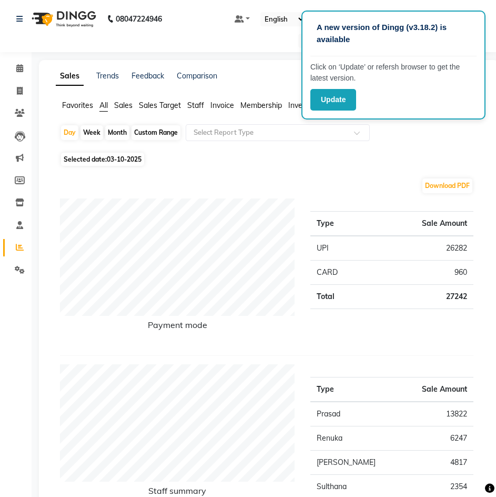
click at [120, 105] on span "Sales" at bounding box center [123, 104] width 18 height 9
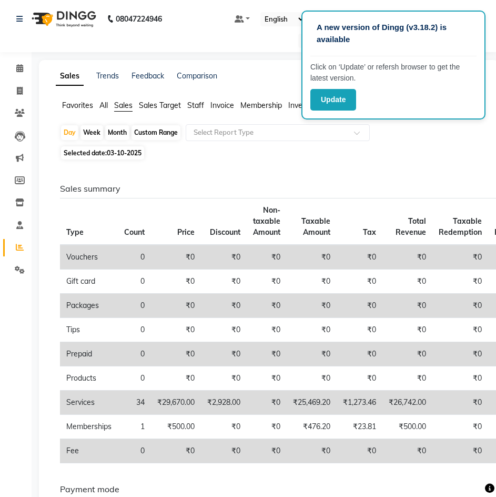
click at [98, 104] on ul "Favorites All Sales Sales Target Staff Invoice Membership Inventory Customer Ex…" at bounding box center [269, 106] width 426 height 12
click at [109, 104] on ul "Favorites All Sales Sales Target Staff Invoice Membership Inventory Customer Ex…" at bounding box center [269, 106] width 426 height 12
click at [107, 104] on span "All" at bounding box center [103, 104] width 8 height 9
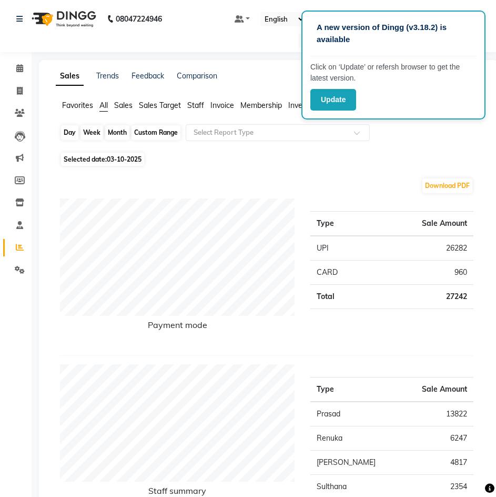
click at [65, 134] on div "Day" at bounding box center [69, 132] width 17 height 15
select select "10"
select select "2025"
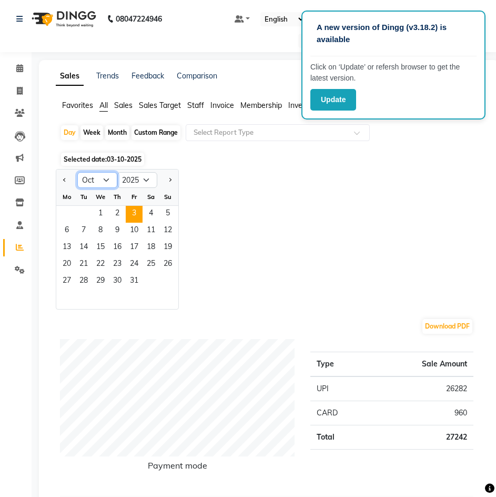
click at [95, 179] on select "Jan Feb Mar Apr May Jun Jul Aug Sep Oct Nov Dec" at bounding box center [97, 180] width 40 height 16
select select "9"
click at [77, 172] on select "Jan Feb Mar Apr May Jun Jul Aug Sep Oct Nov Dec" at bounding box center [97, 180] width 40 height 16
click at [116, 212] on span "4" at bounding box center [117, 214] width 17 height 17
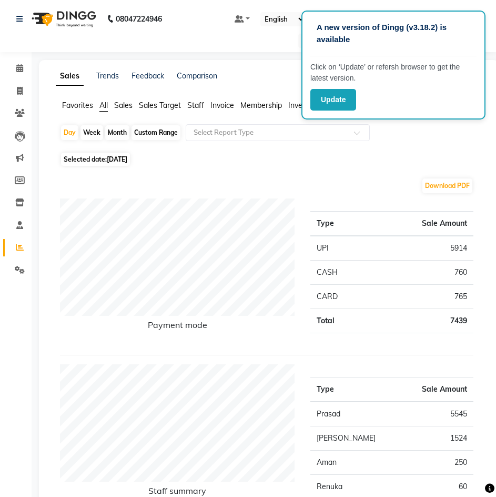
click at [110, 163] on span "Selected date: 04-09-2025" at bounding box center [95, 159] width 69 height 13
select select "9"
select select "2025"
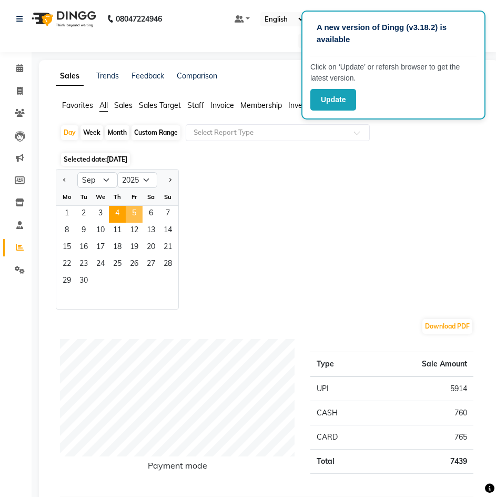
click at [130, 216] on span "5" at bounding box center [134, 214] width 17 height 17
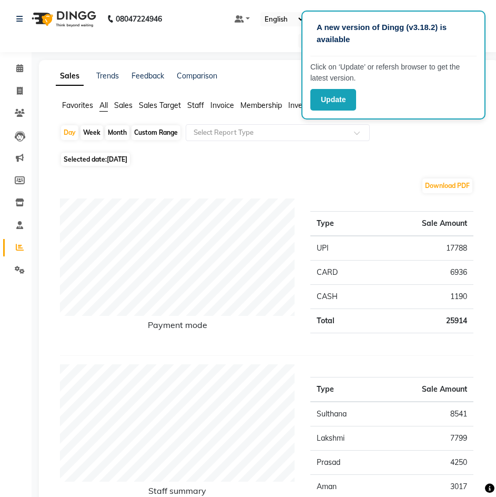
click at [127, 161] on span "05-09-2025" at bounding box center [117, 159] width 21 height 8
select select "9"
select select "2025"
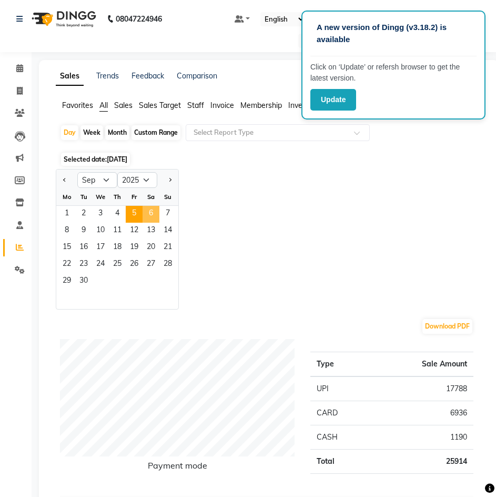
click at [151, 212] on span "6" at bounding box center [151, 214] width 17 height 17
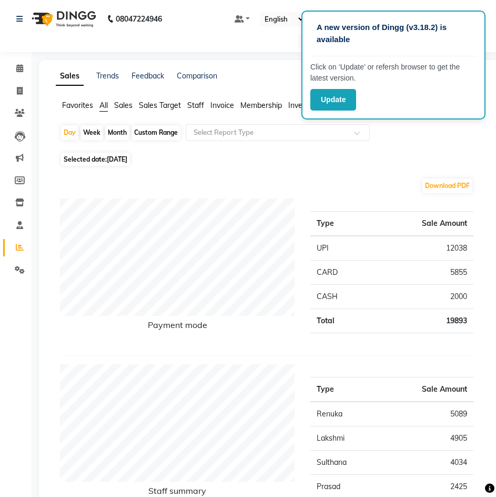
click at [113, 160] on span "06-09-2025" at bounding box center [117, 159] width 21 height 8
select select "9"
select select "2025"
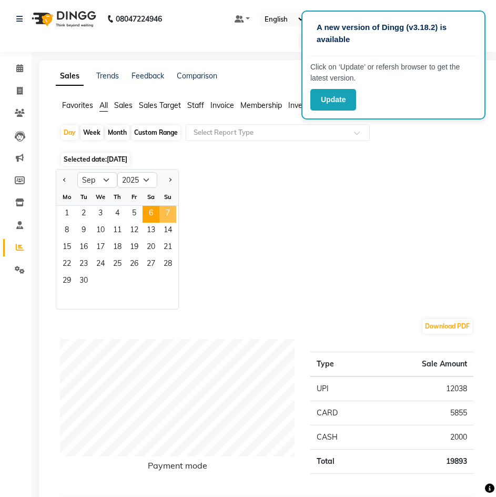
click at [169, 214] on span "7" at bounding box center [167, 214] width 17 height 17
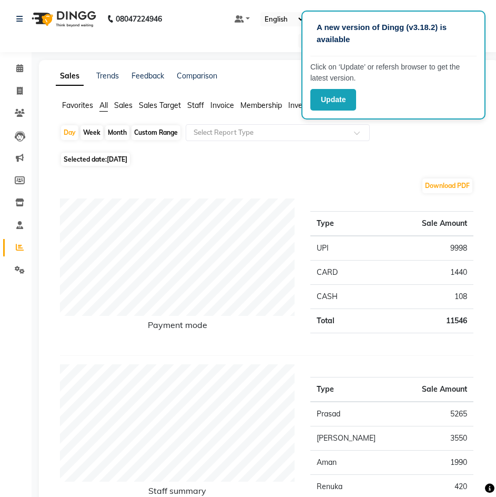
click at [117, 155] on span "07-09-2025" at bounding box center [117, 159] width 21 height 8
select select "9"
select select "2025"
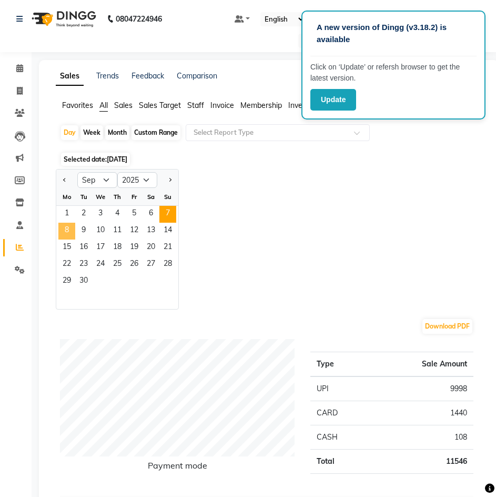
click at [74, 230] on span "8" at bounding box center [66, 230] width 17 height 17
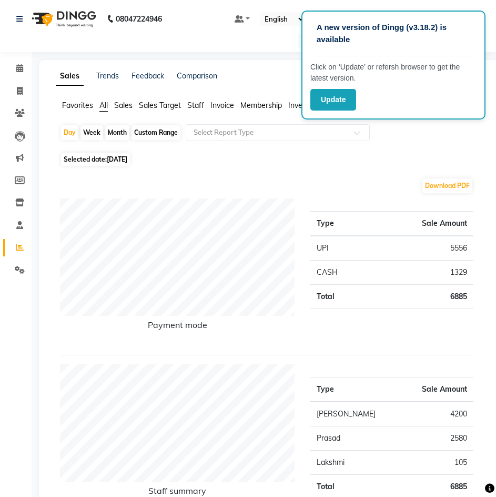
click at [115, 158] on span "08-09-2025" at bounding box center [117, 159] width 21 height 8
select select "9"
select select "2025"
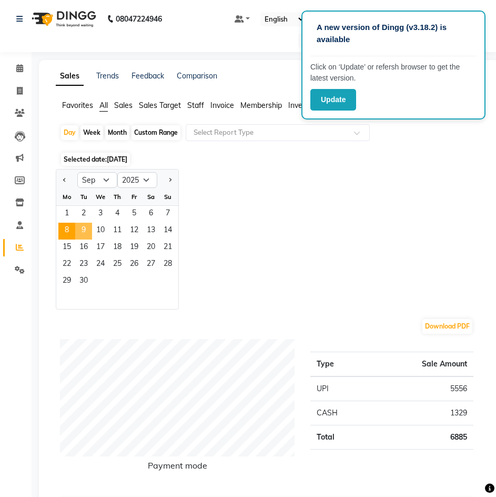
click at [84, 230] on span "9" at bounding box center [83, 230] width 17 height 17
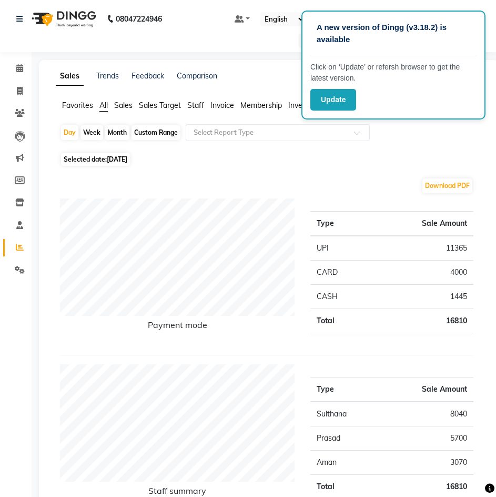
click at [112, 159] on span "09-09-2025" at bounding box center [117, 159] width 21 height 8
select select "9"
select select "2025"
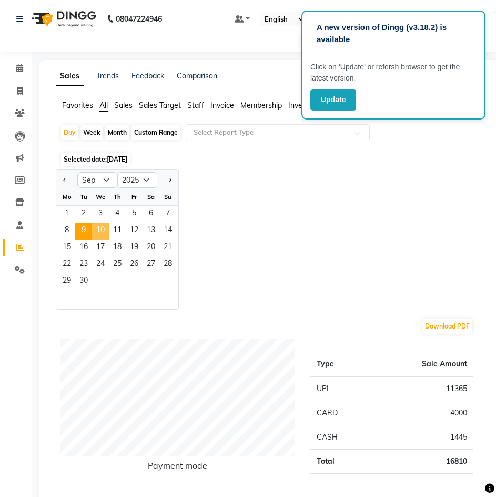
click at [99, 230] on span "10" at bounding box center [100, 230] width 17 height 17
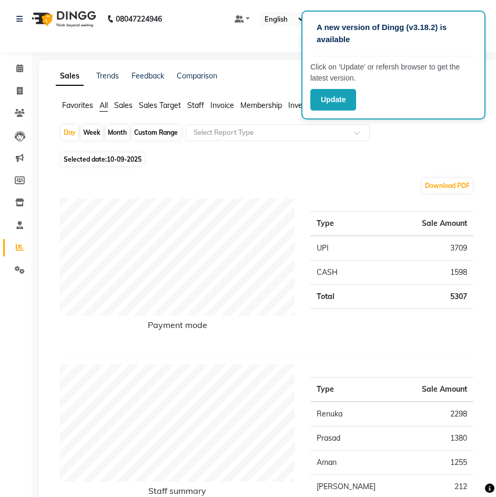
click at [119, 157] on span "10-09-2025" at bounding box center [124, 159] width 35 height 8
select select "9"
select select "2025"
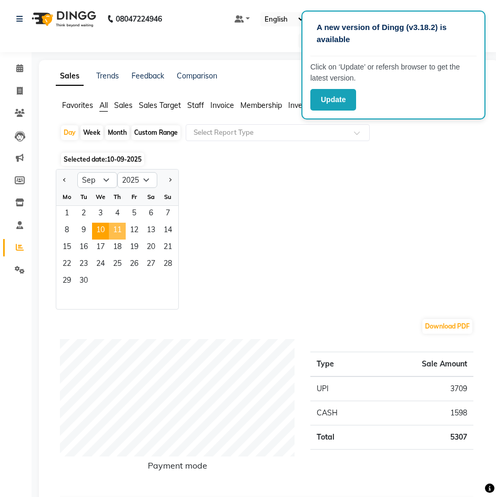
click at [118, 227] on span "11" at bounding box center [117, 230] width 17 height 17
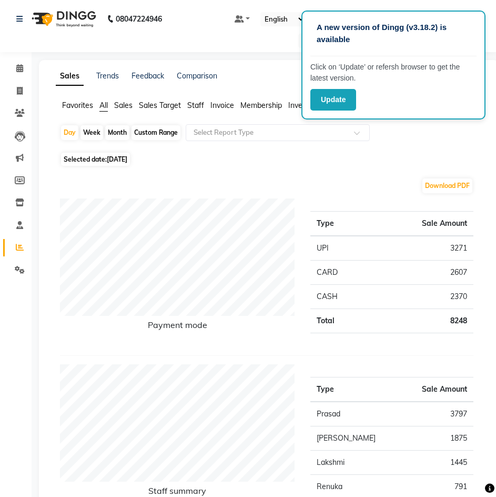
click at [169, 42] on div "Select Location × Manea The Salon, Chandanagar" at bounding box center [247, 41] width 479 height 14
click at [127, 107] on span "Sales" at bounding box center [123, 104] width 18 height 9
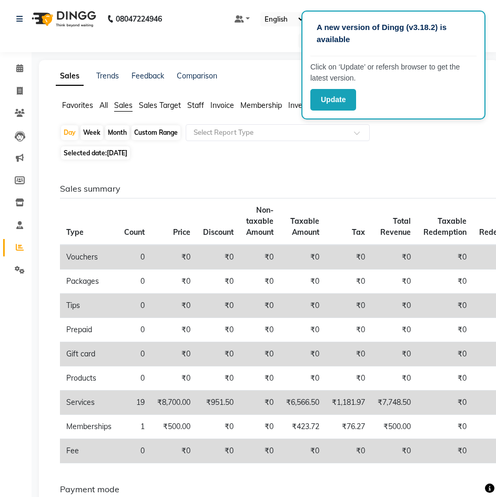
click at [115, 136] on div "Month" at bounding box center [117, 132] width 24 height 15
select select "9"
select select "2025"
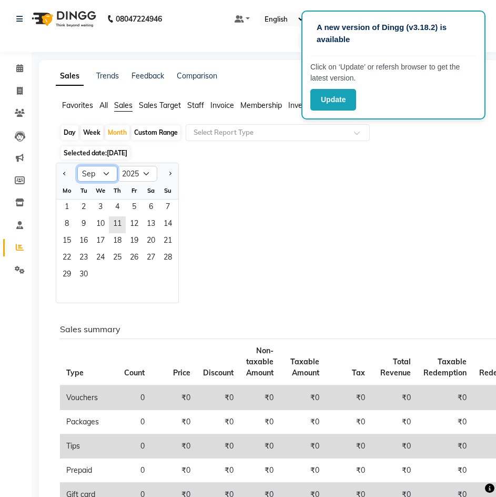
click at [96, 176] on select "Jan Feb Mar Apr May Jun Jul Aug Sep Oct Nov Dec" at bounding box center [97, 174] width 40 height 16
click at [77, 166] on select "Jan Feb Mar Apr May Jun Jul Aug Sep Oct Nov Dec" at bounding box center [97, 174] width 40 height 16
click at [66, 207] on span "1" at bounding box center [66, 207] width 17 height 17
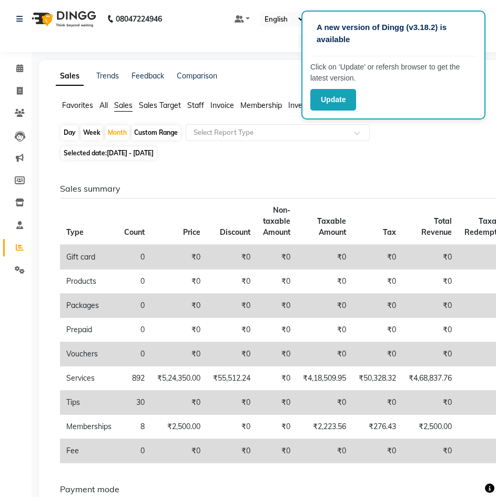
click at [103, 108] on span "All" at bounding box center [103, 104] width 8 height 9
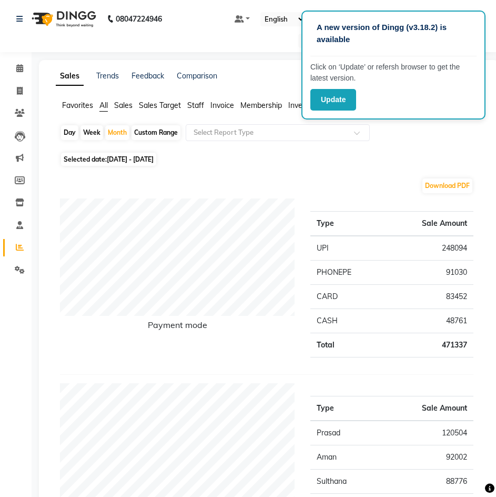
click at [472, 23] on div "A new version of Dingg (v3.18.2) is available" at bounding box center [393, 37] width 166 height 37
click at [250, 42] on div "Select Location × Manea The Salon, Chandanagar" at bounding box center [247, 41] width 479 height 14
click at [330, 100] on button "Update" at bounding box center [333, 100] width 46 height 22
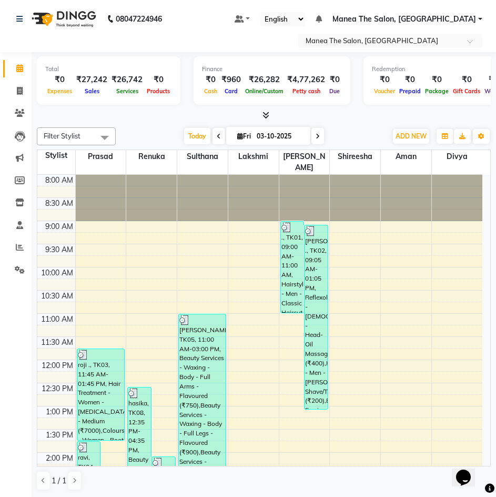
click at [96, 79] on div "₹27,242" at bounding box center [91, 80] width 35 height 12
click at [107, 66] on div "Total" at bounding box center [108, 69] width 127 height 9
click at [438, 21] on span "Manea The Salon, [GEOGRAPHIC_DATA]" at bounding box center [404, 19] width 144 height 11
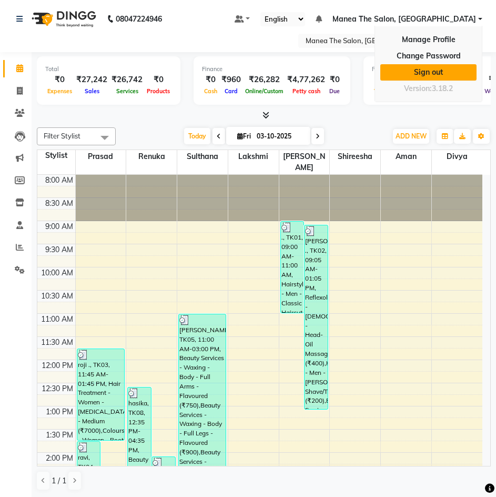
click at [424, 76] on link "Sign out" at bounding box center [428, 72] width 96 height 16
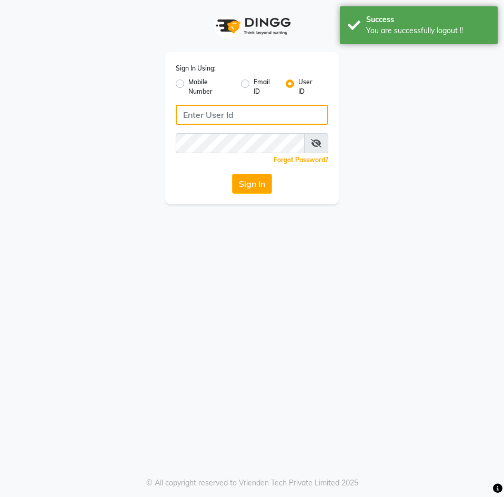
type input "9346469616"
